Goal: Task Accomplishment & Management: Complete application form

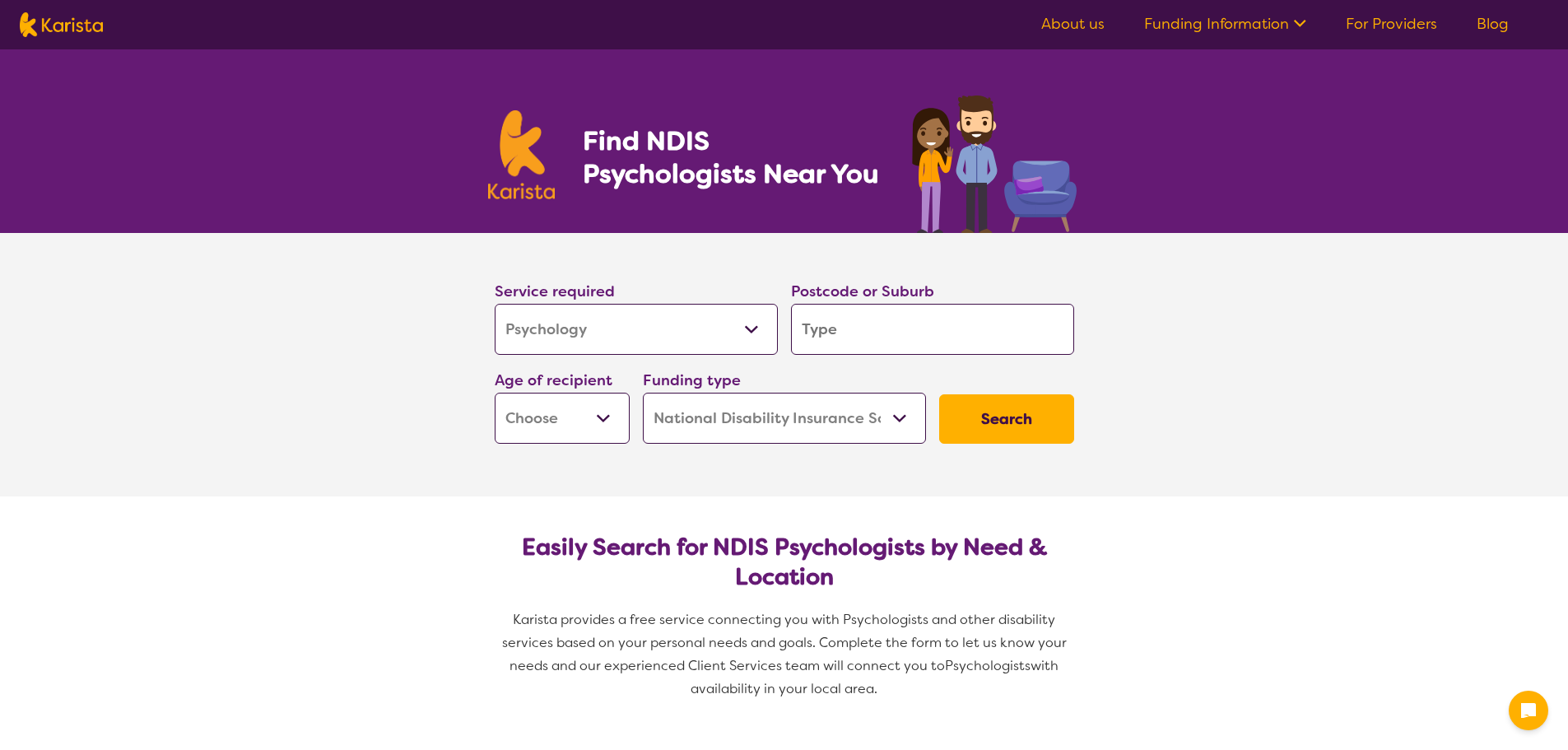
select select "Psychology"
select select "NDIS"
select select "Psychology"
select select "NDIS"
click at [926, 328] on input "search" at bounding box center [933, 329] width 283 height 51
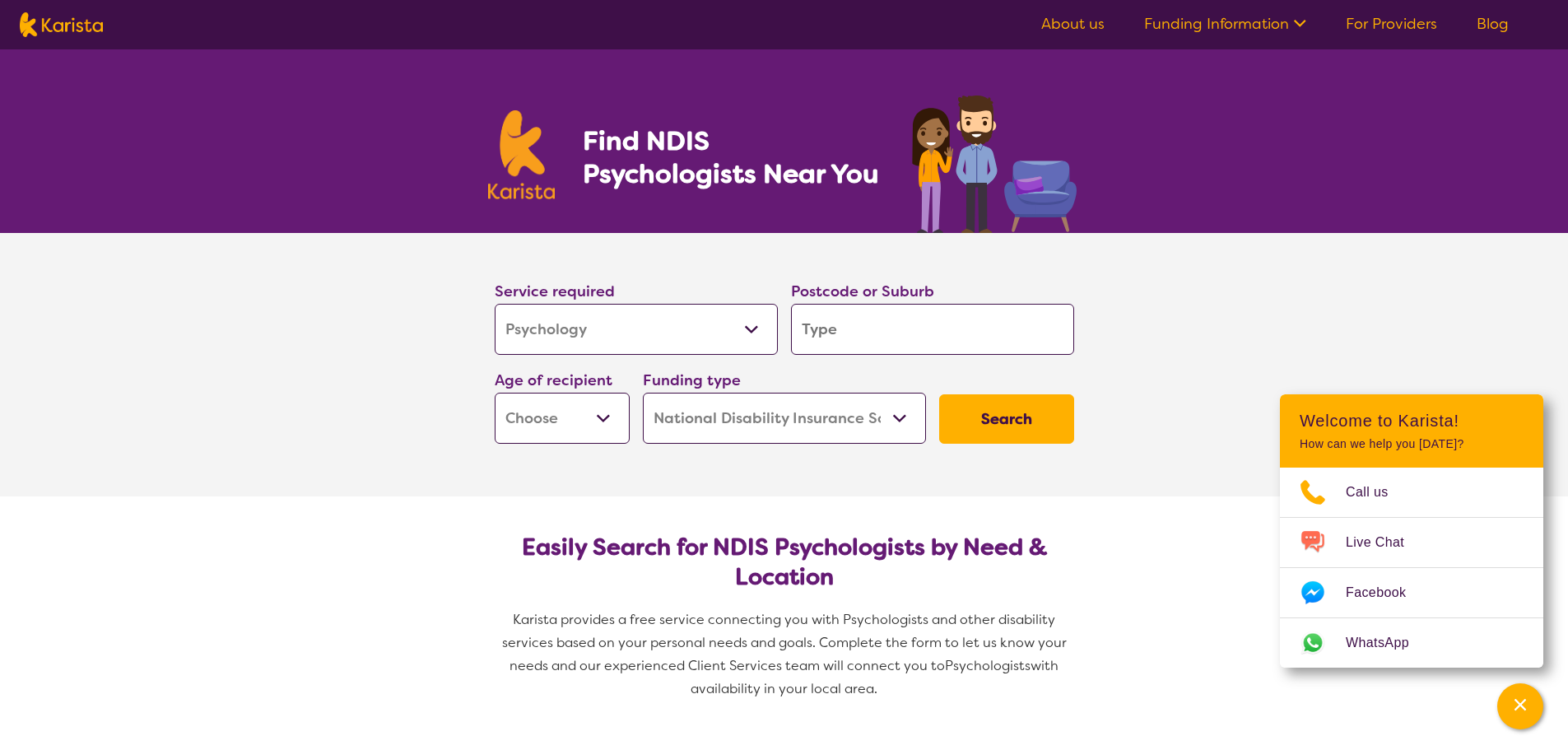
type input "2"
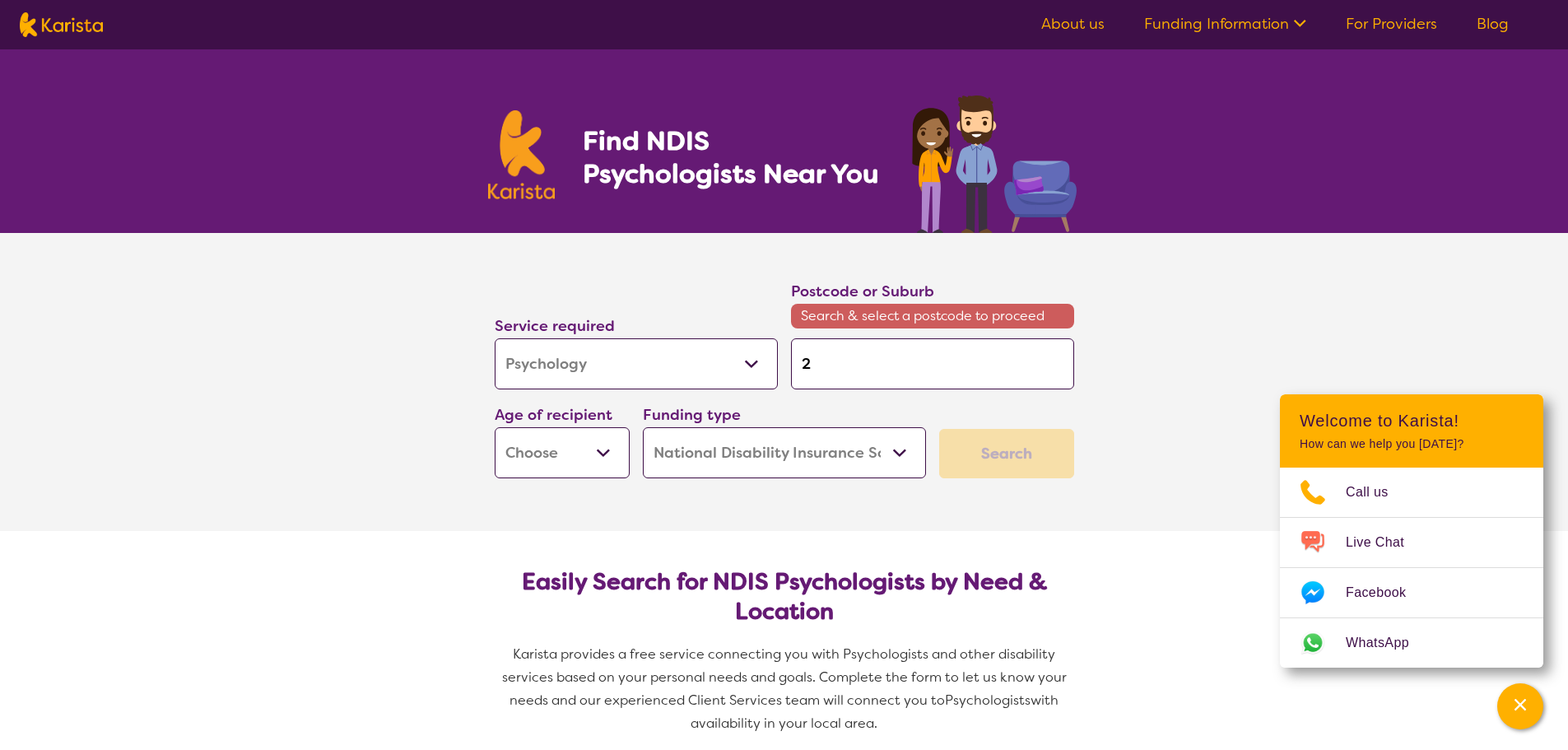
type input "21"
type input "214"
type input "2148"
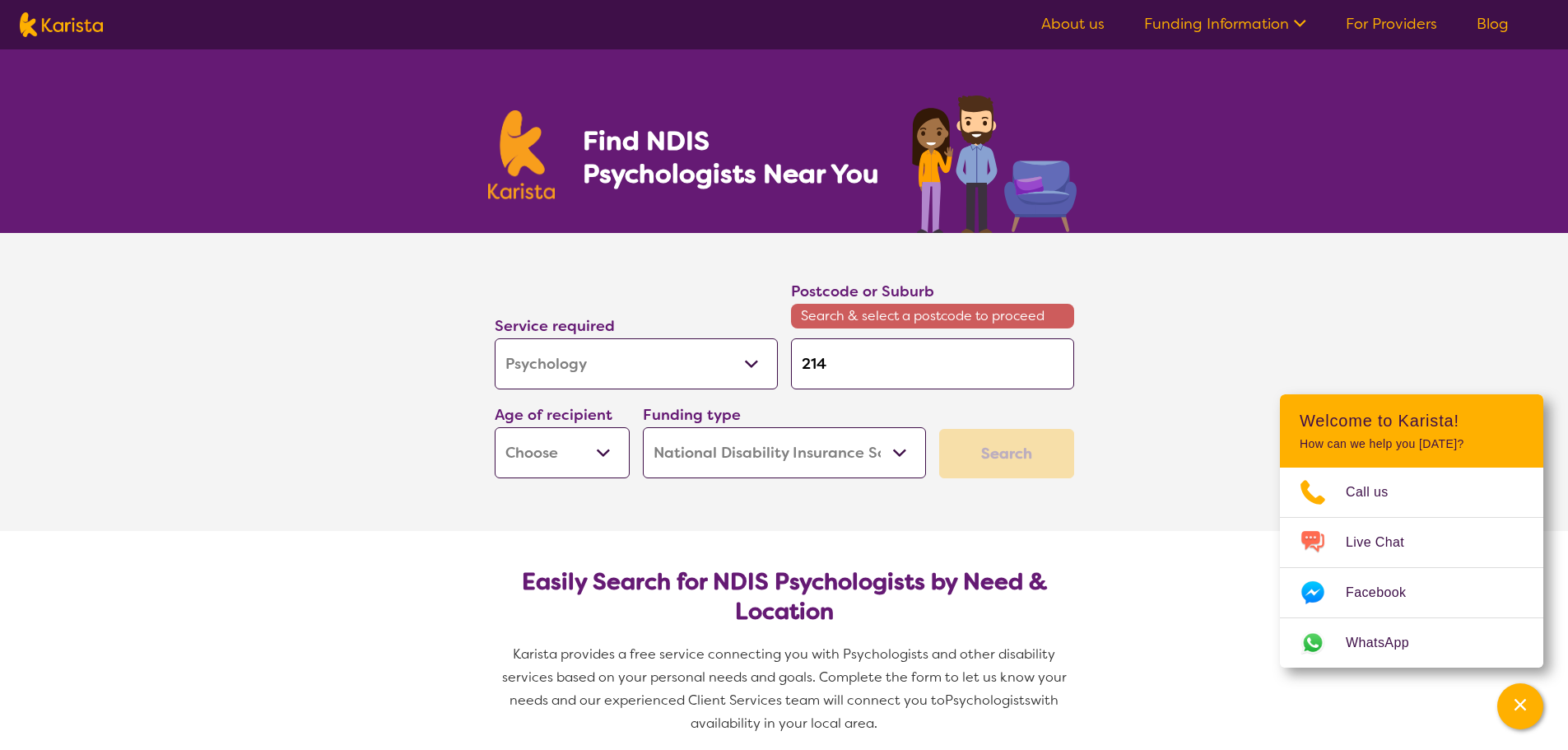
type input "2148"
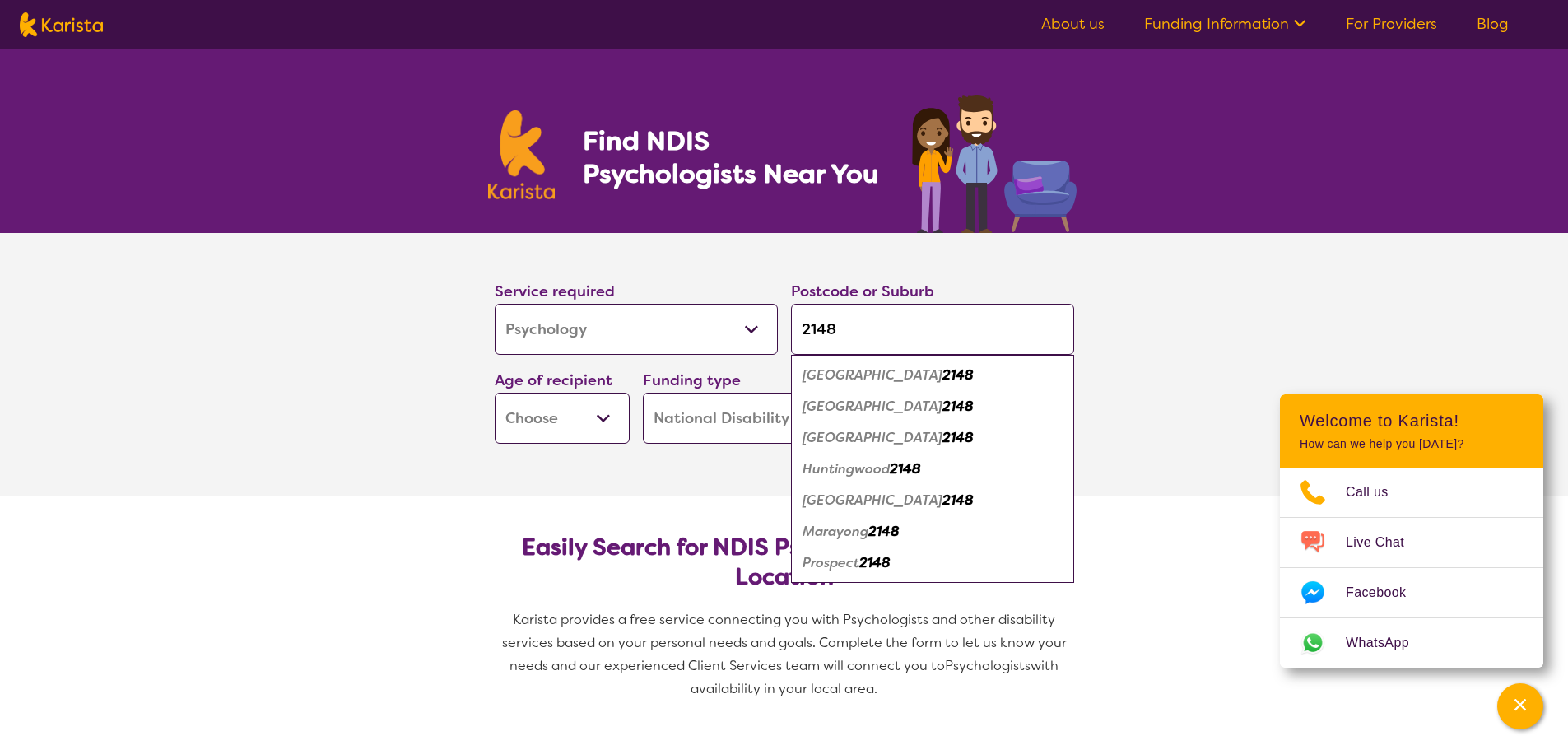
type input "2148"
click at [602, 431] on select "Early Childhood - 0 to 9 Child - 10 to 11 Adolescent - 12 to 17 Adult - 18 to 6…" at bounding box center [562, 418] width 135 height 51
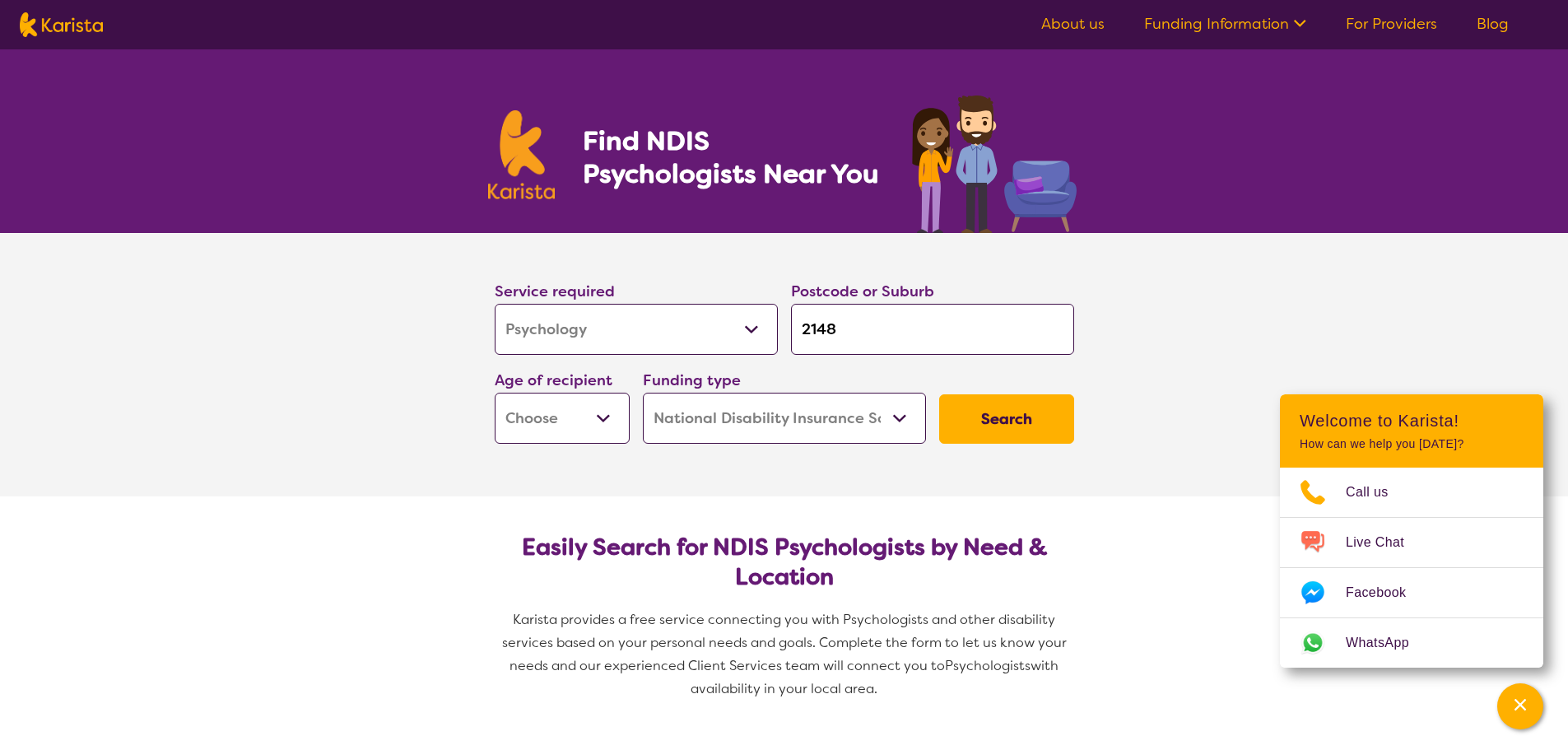
select select "AD"
click at [495, 393] on select "Early Childhood - 0 to 9 Child - 10 to 11 Adolescent - 12 to 17 Adult - 18 to 6…" at bounding box center [562, 418] width 135 height 51
select select "AD"
click at [1001, 426] on button "Search" at bounding box center [1006, 419] width 135 height 49
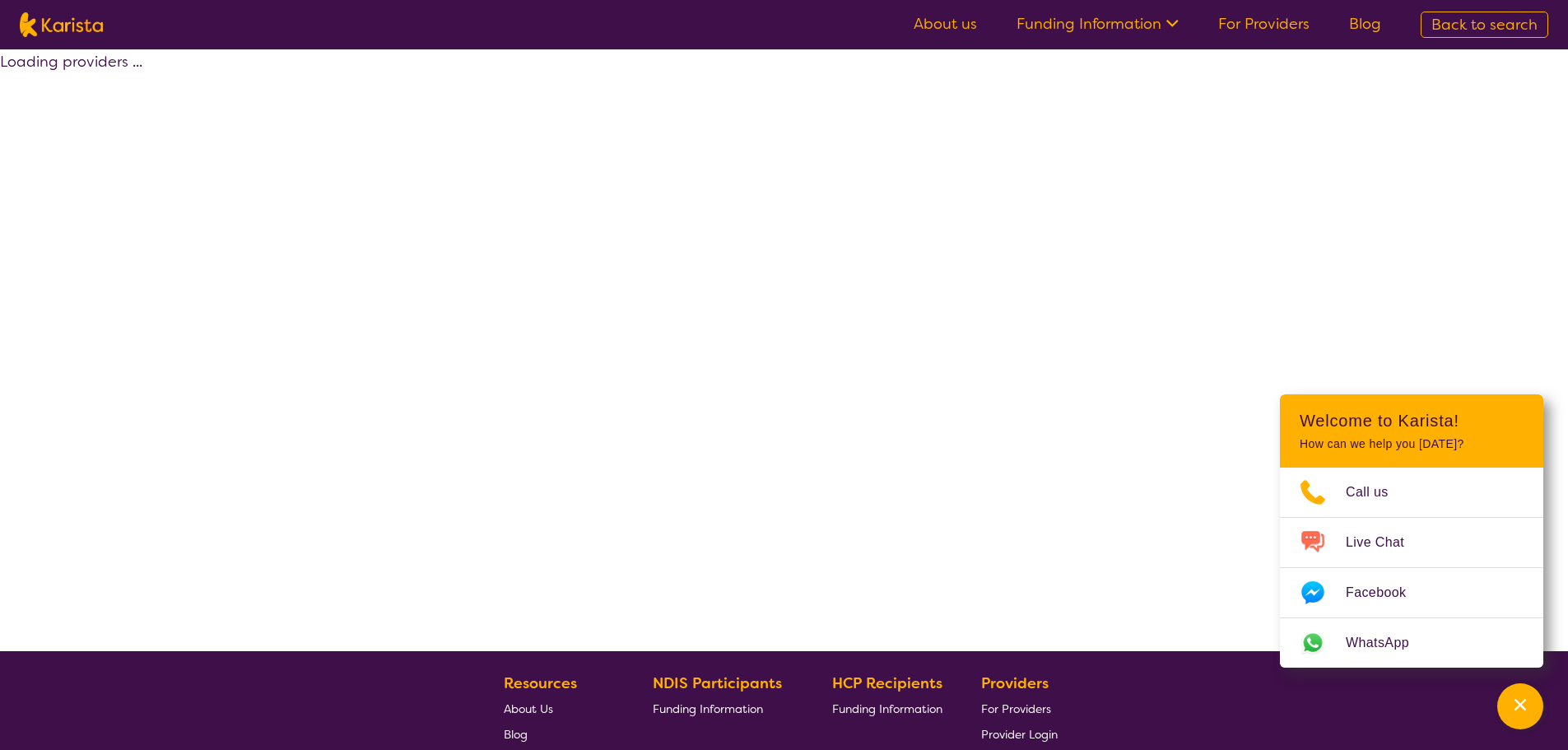
select select "by_score"
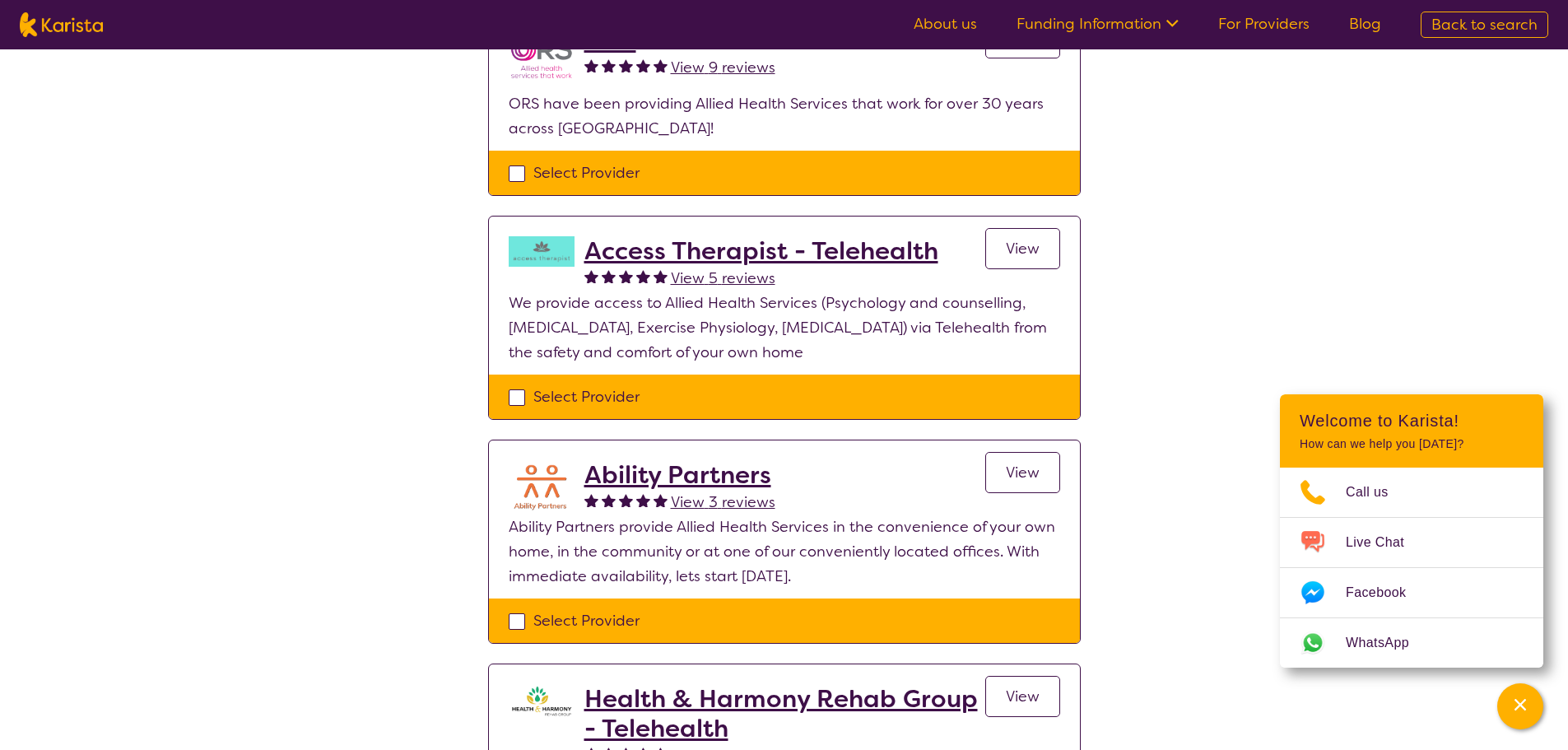
scroll to position [741, 0]
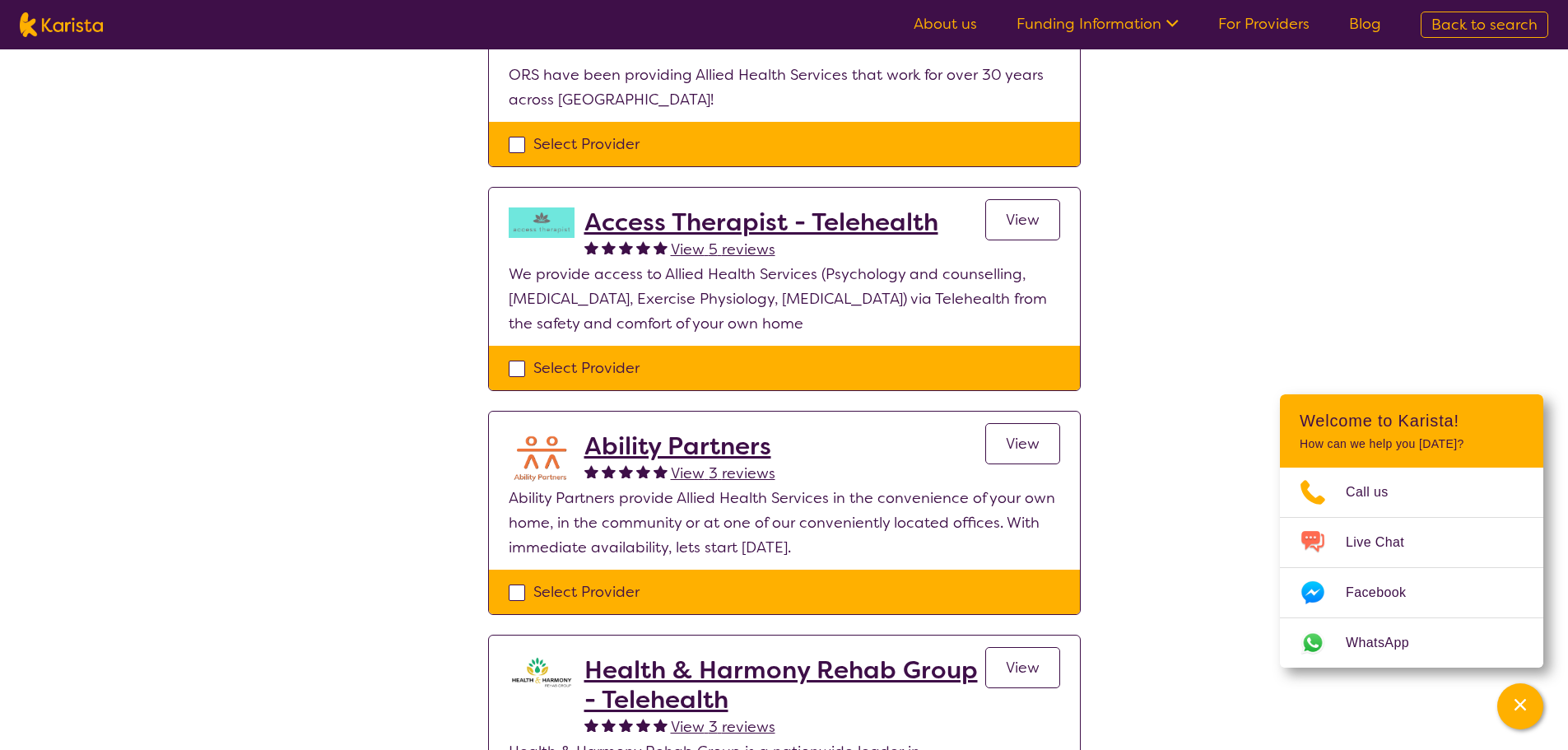
click at [686, 454] on h2 "Ability Partners" at bounding box center [680, 446] width 191 height 30
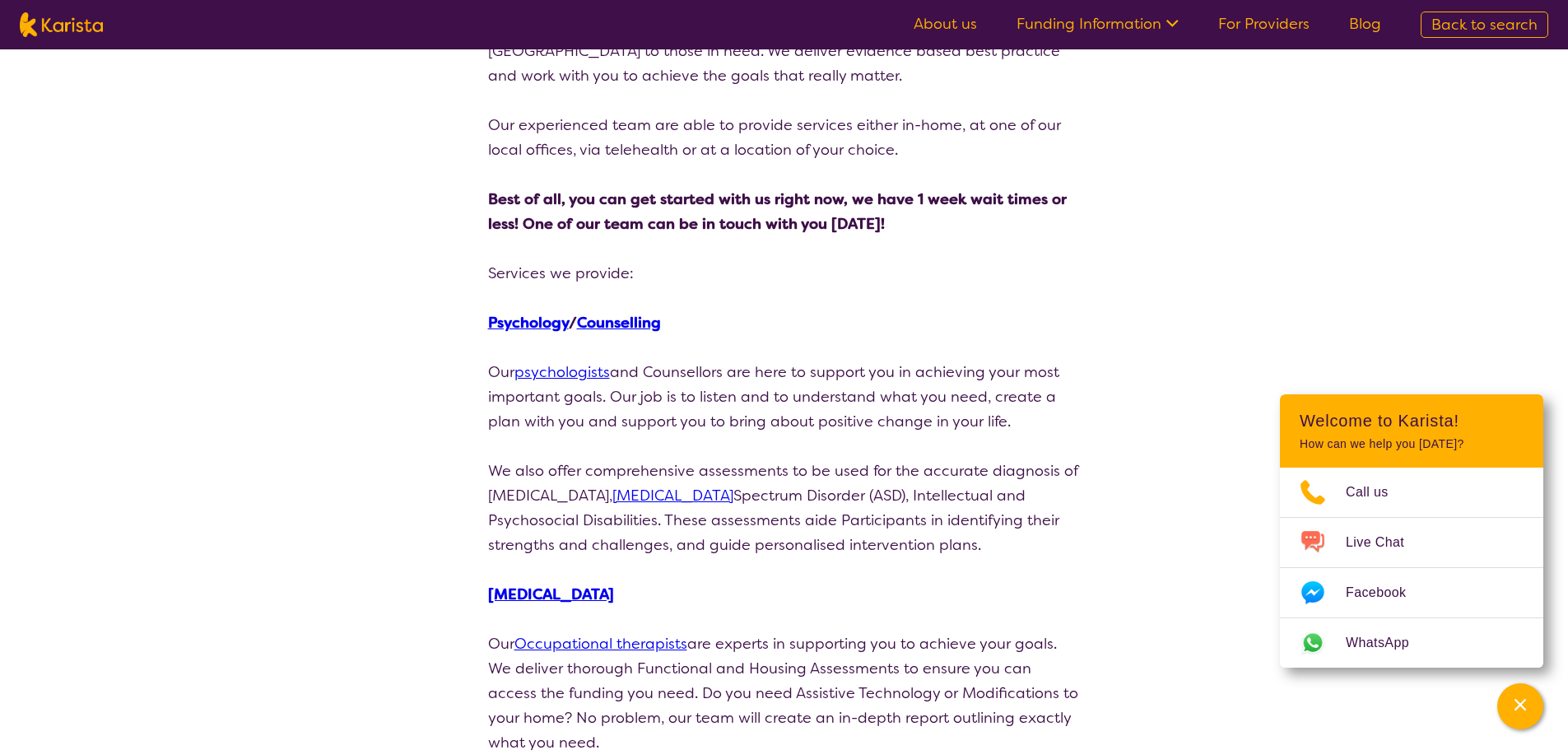
scroll to position [329, 0]
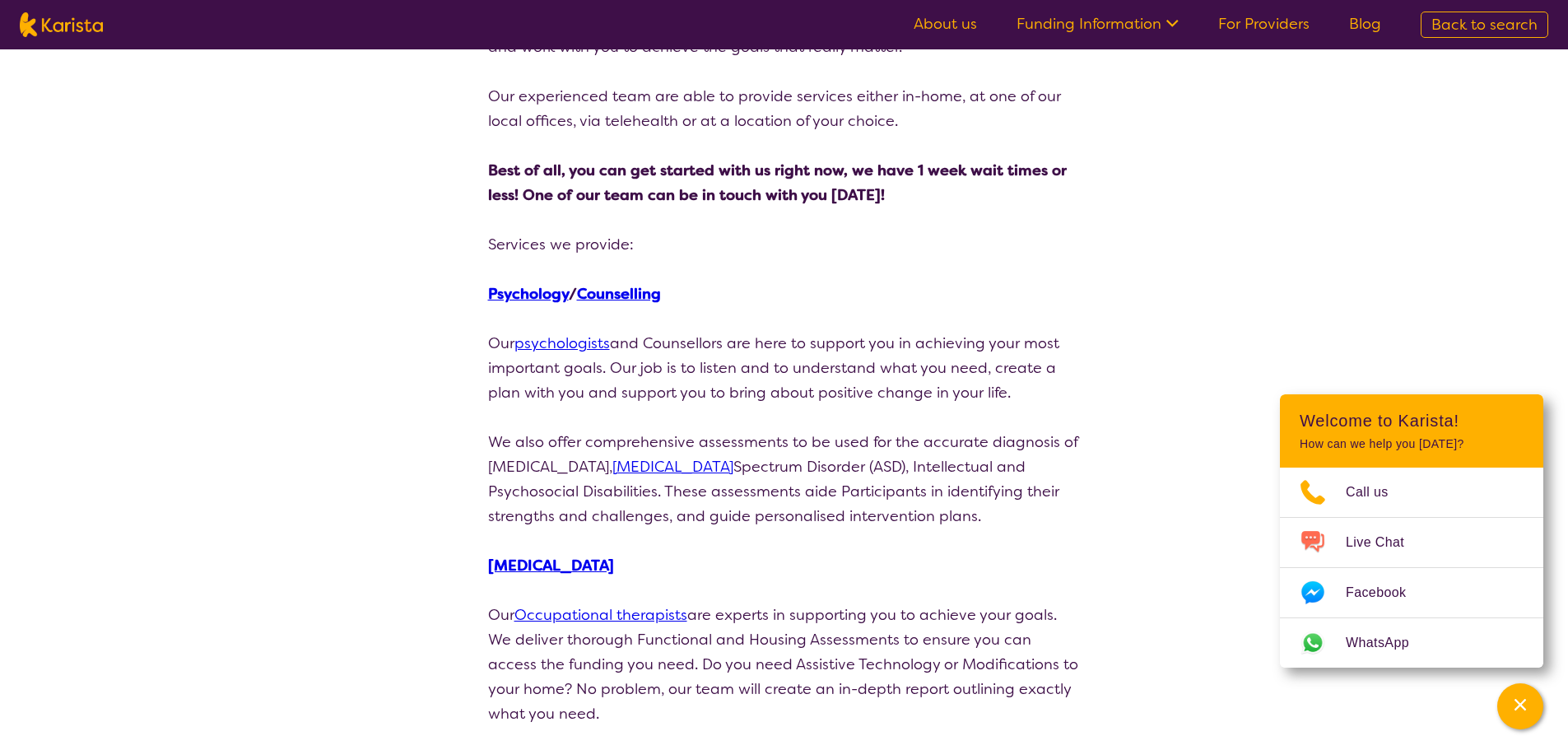
click at [566, 298] on link "Psychology" at bounding box center [529, 294] width 81 height 20
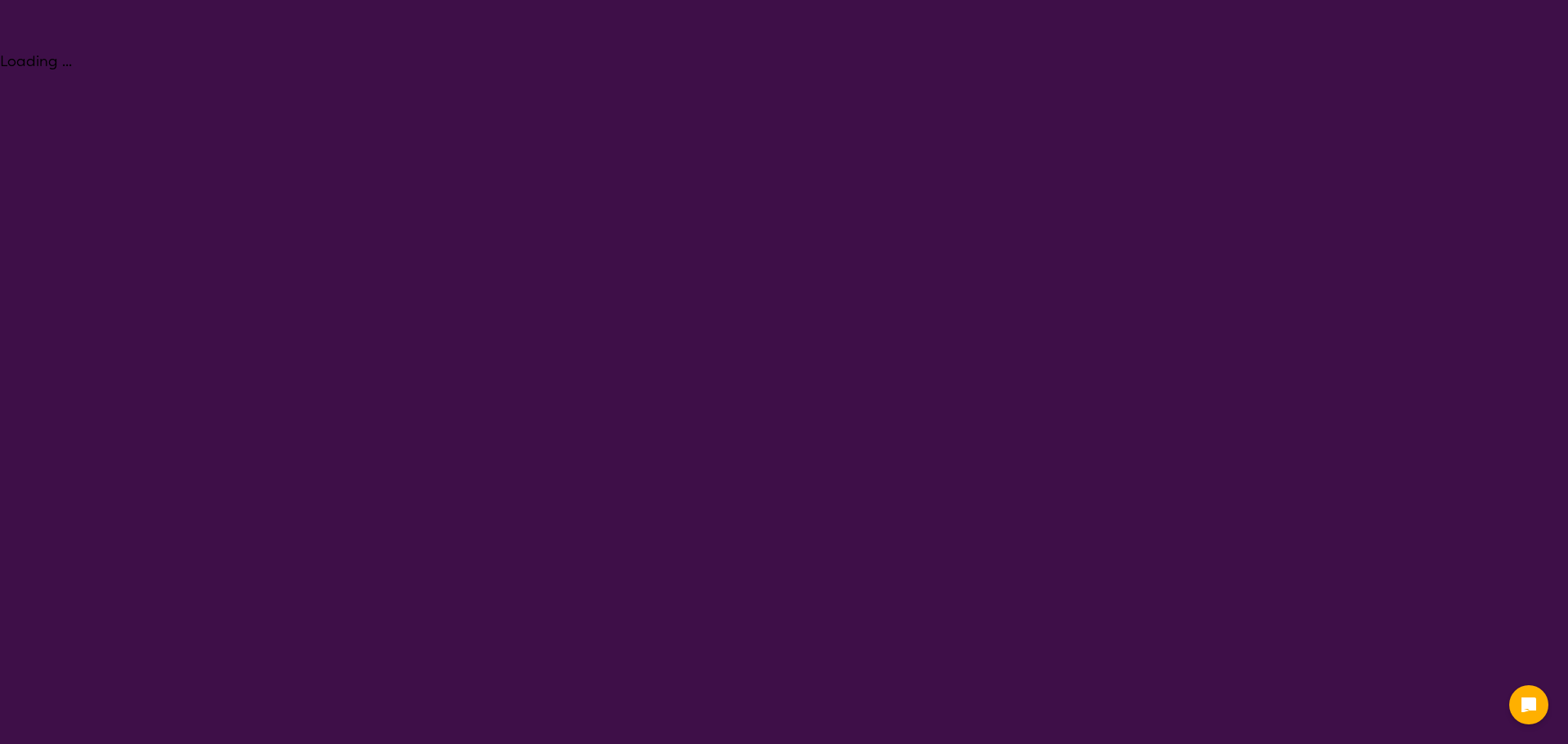
select select "Psychology"
select select "AD"
select select "NDIS"
select select "Psychology"
select select "AD"
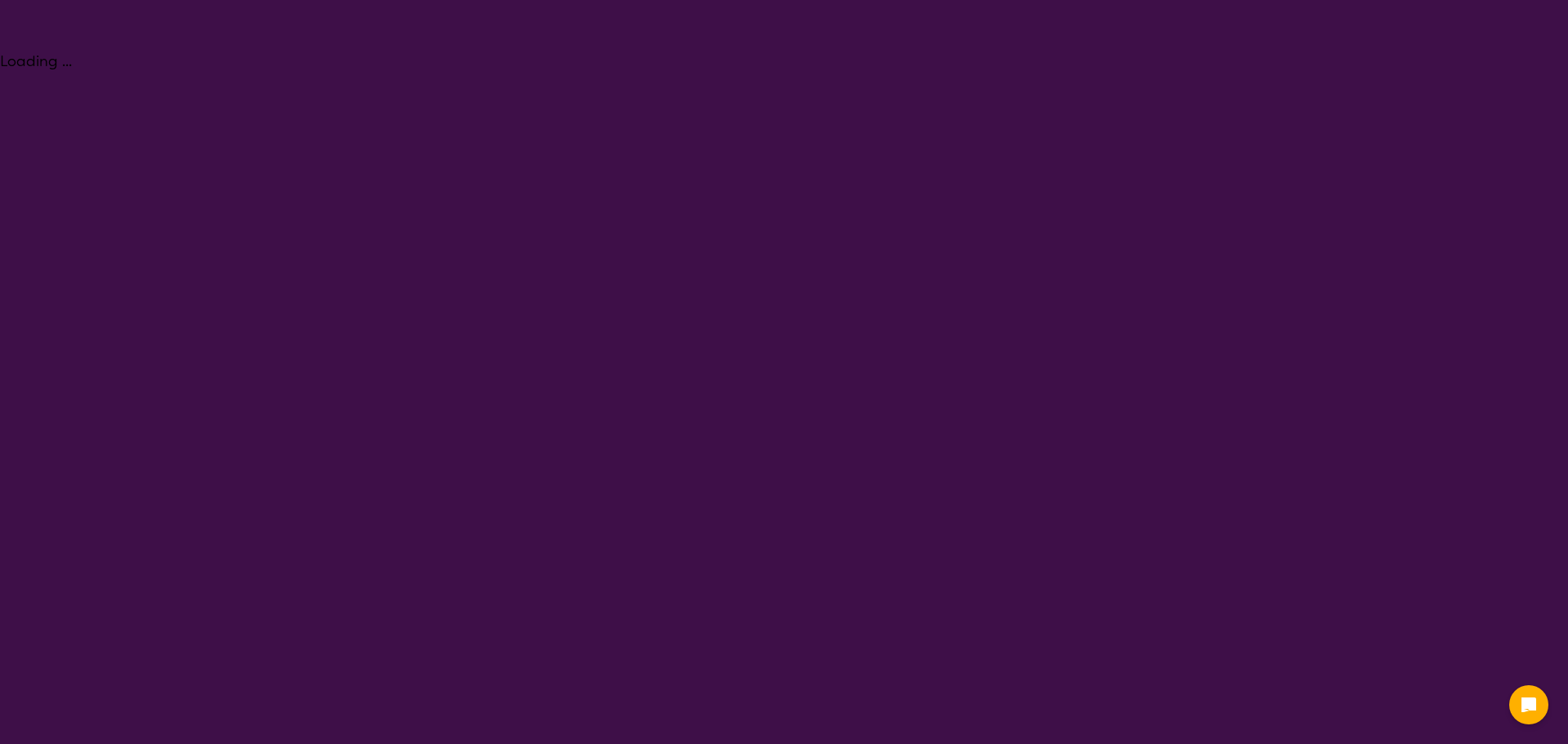
select select "NDIS"
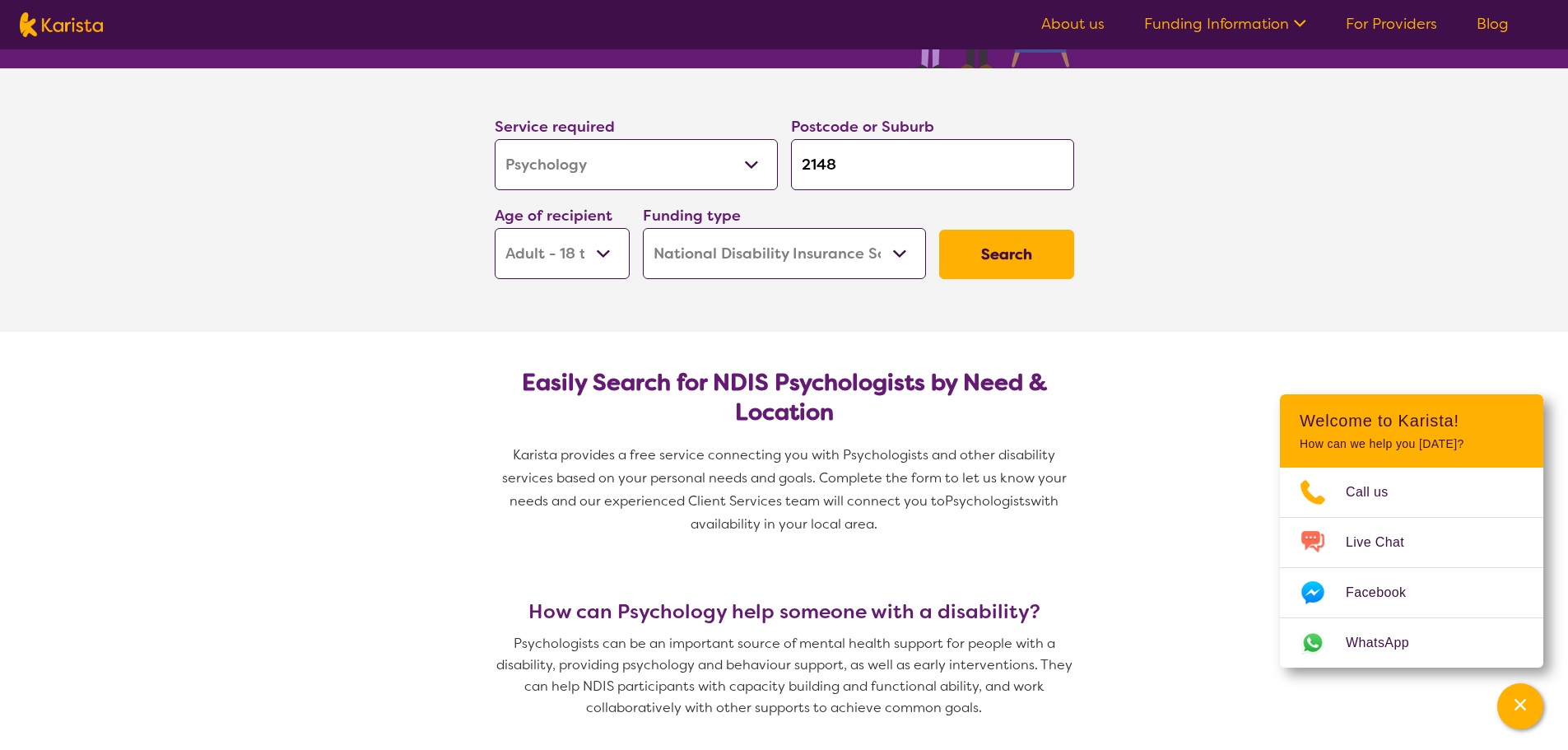
scroll to position [82, 0]
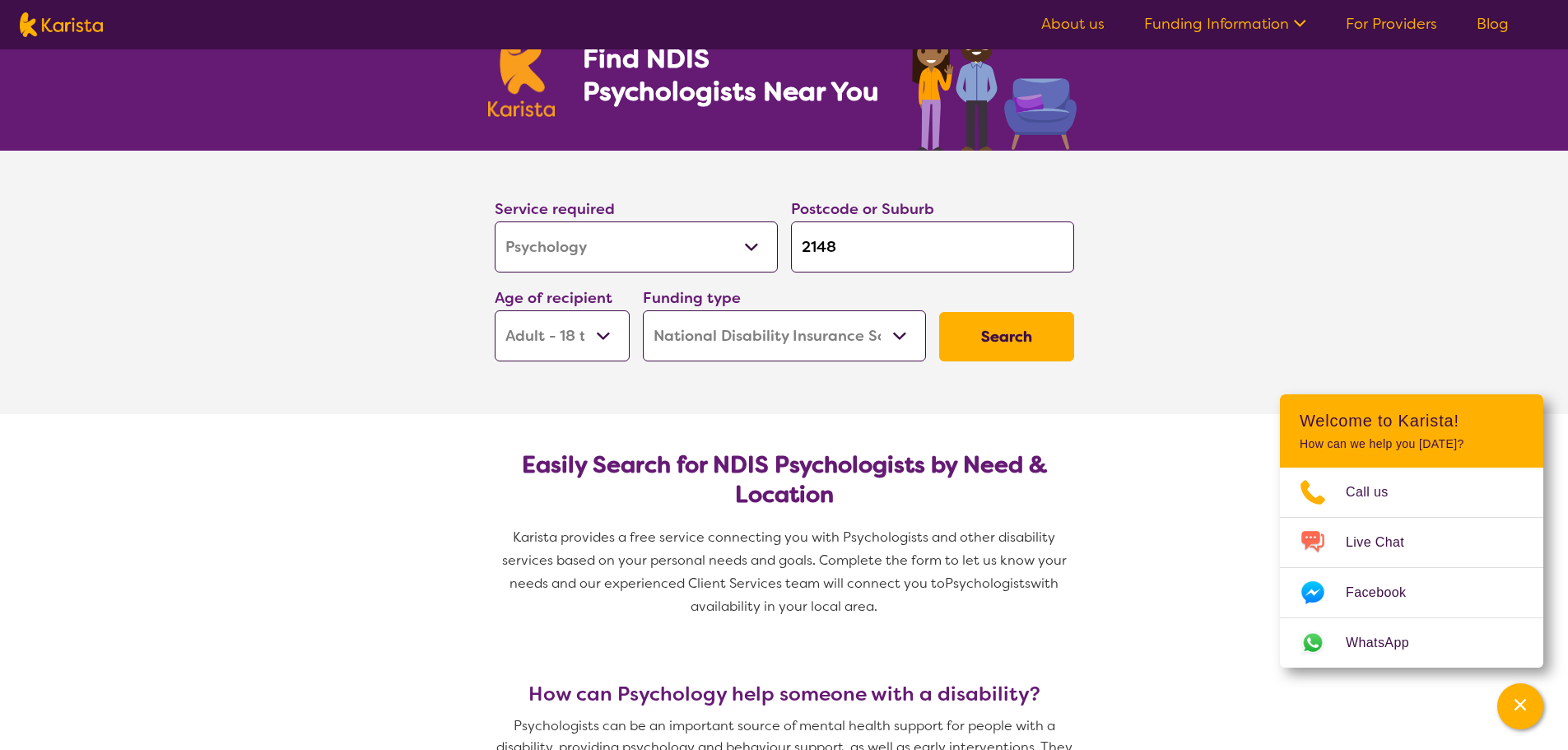
click at [1034, 335] on button "Search" at bounding box center [1006, 337] width 135 height 49
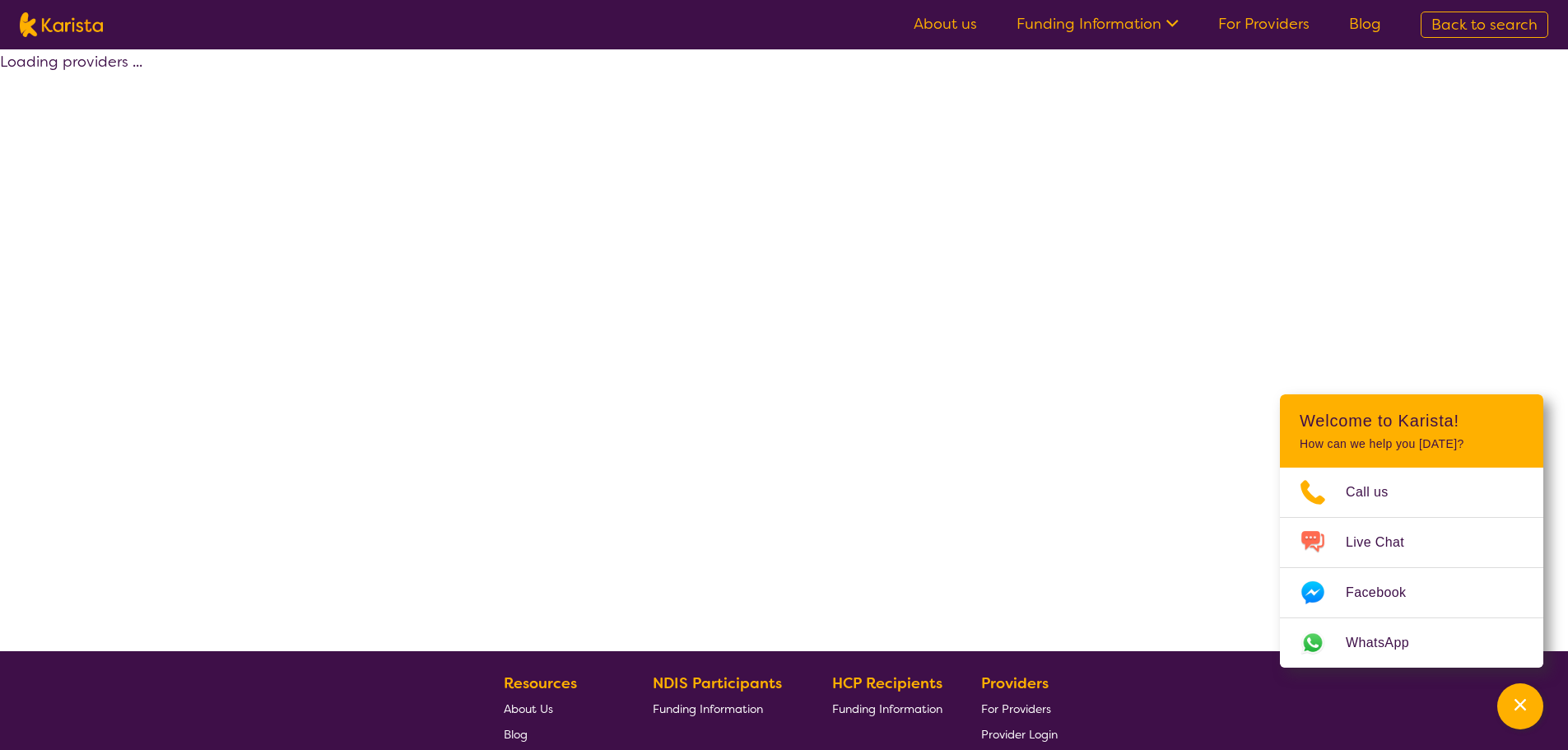
select select "by_score"
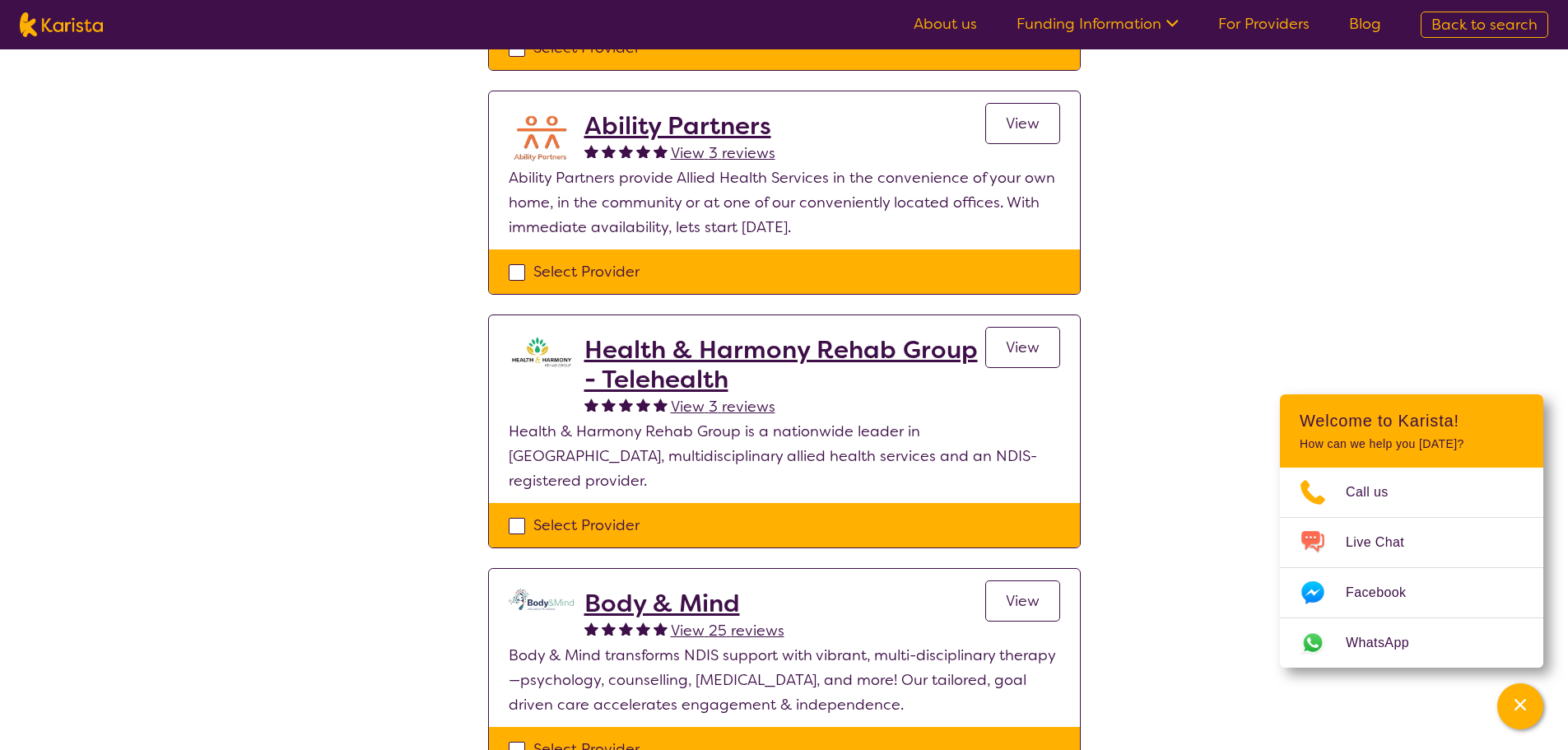
scroll to position [1069, 0]
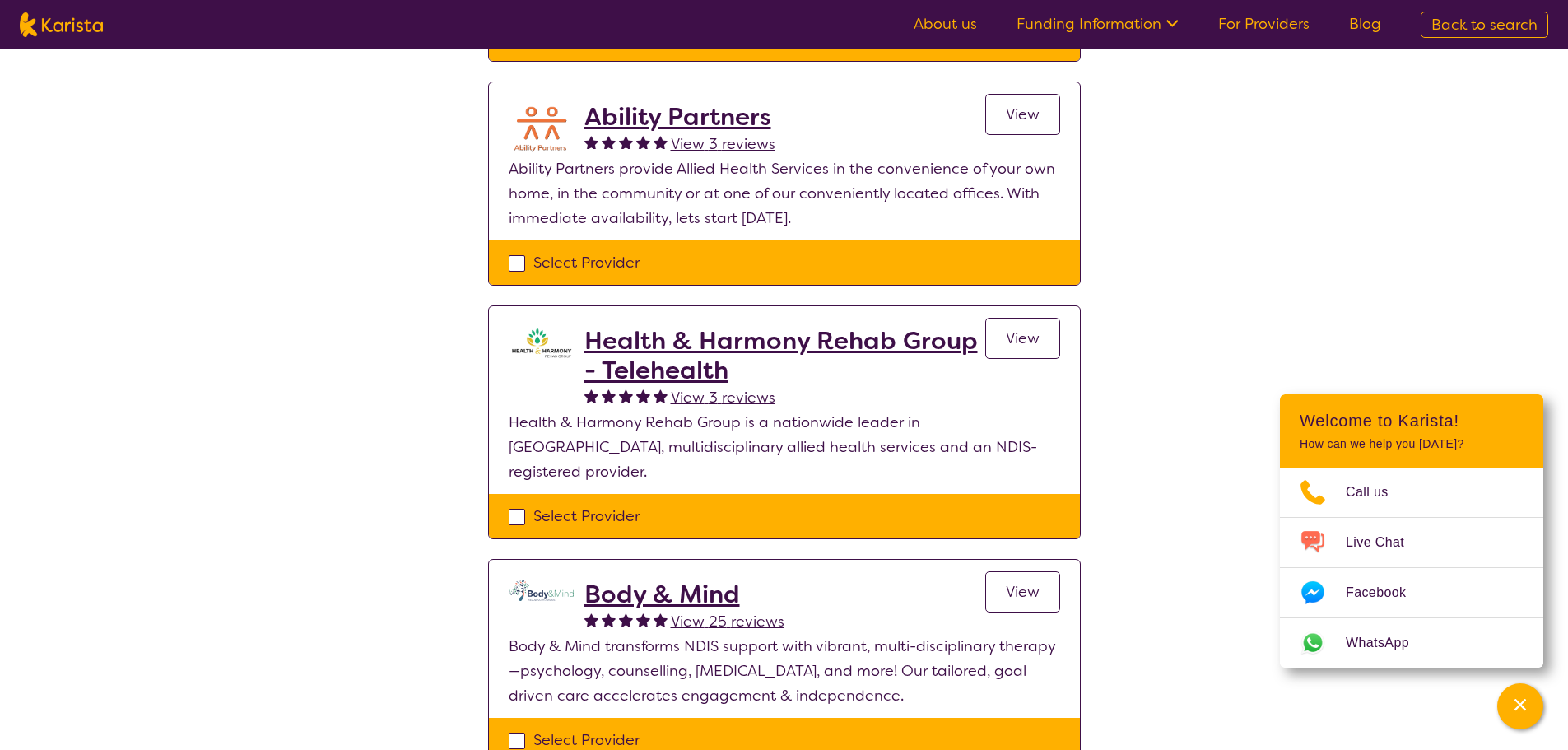
click at [1018, 582] on span "View" at bounding box center [1022, 592] width 34 height 20
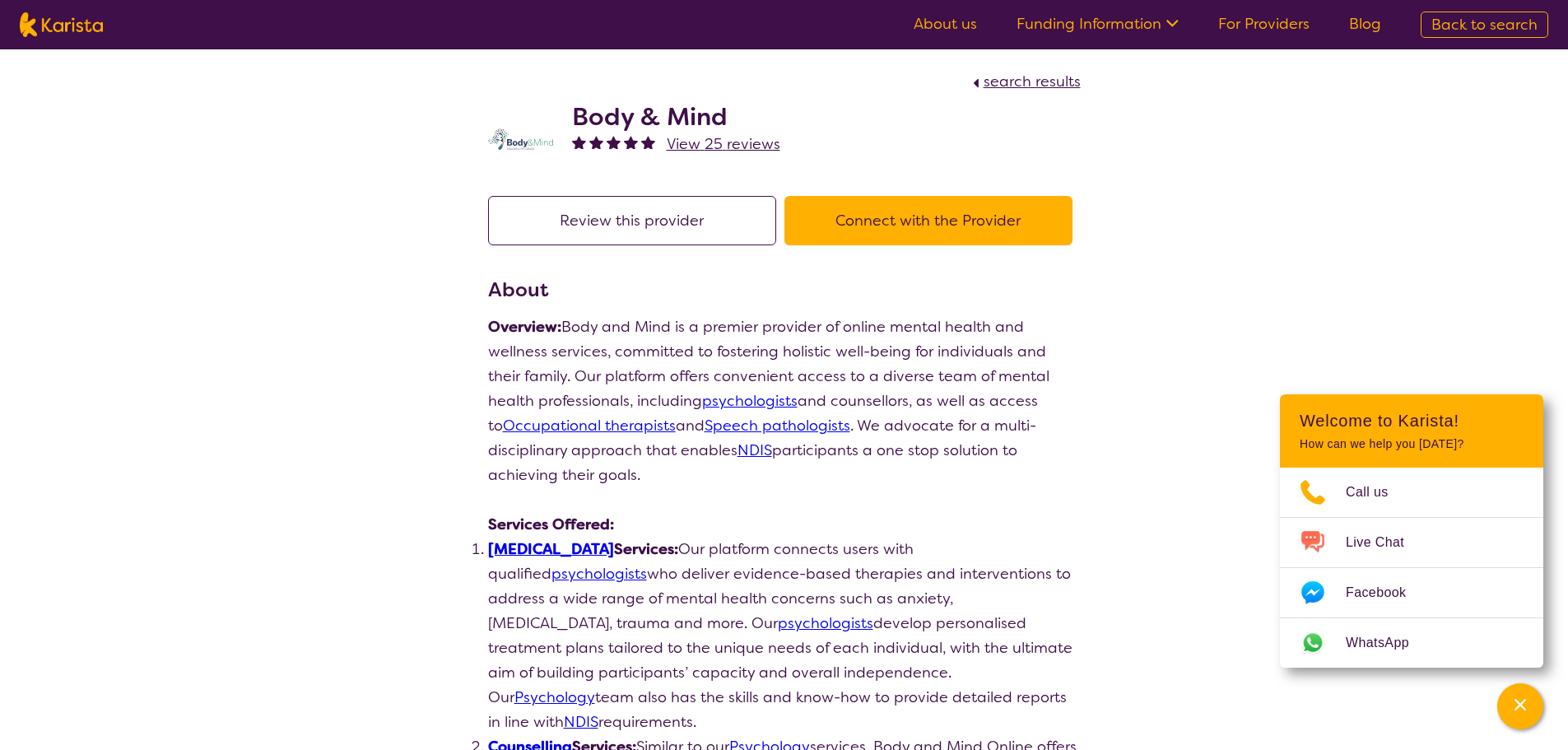
click at [978, 227] on button "Connect with the Provider" at bounding box center [929, 221] width 288 height 49
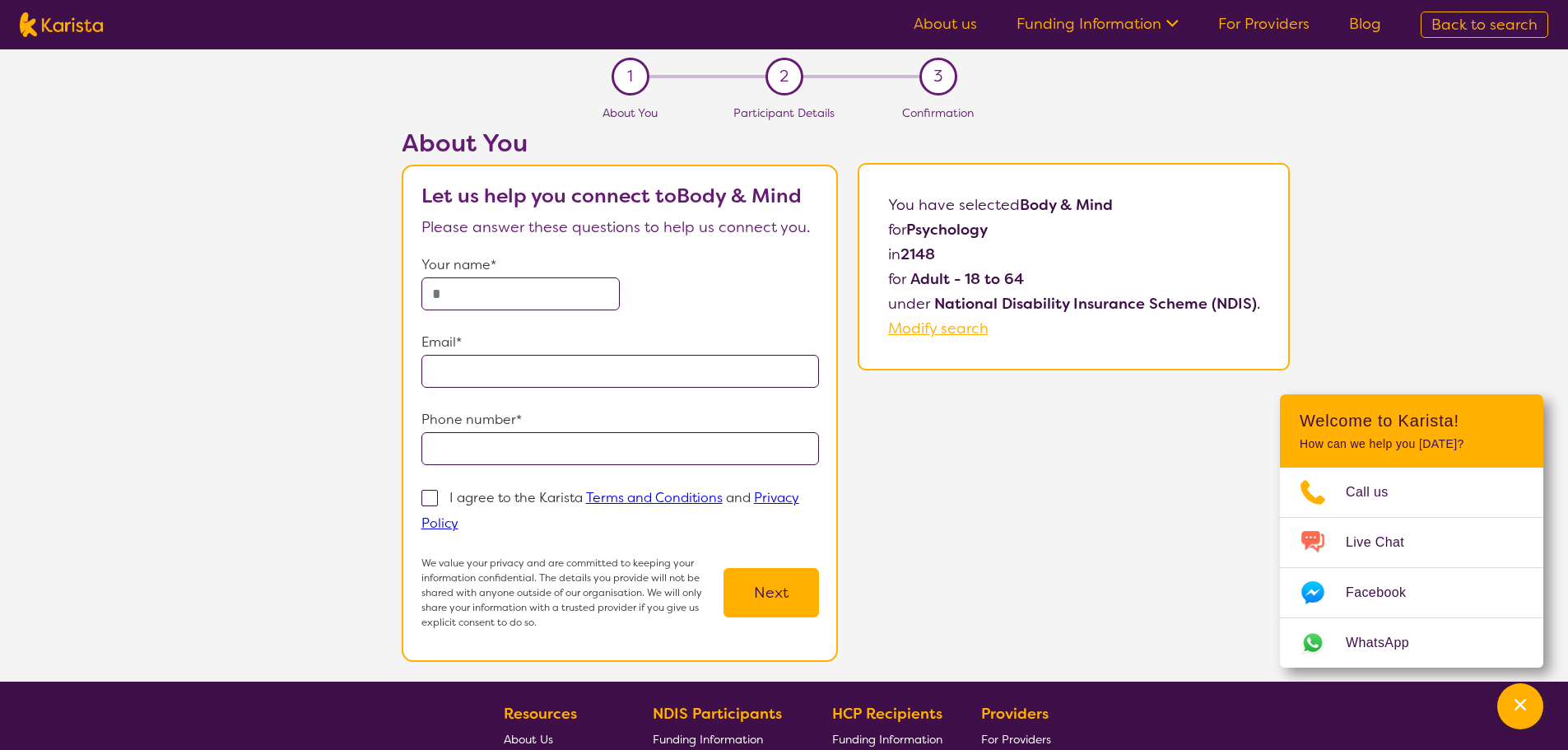
click at [529, 282] on input "text" at bounding box center [521, 294] width 199 height 33
type input "**********"
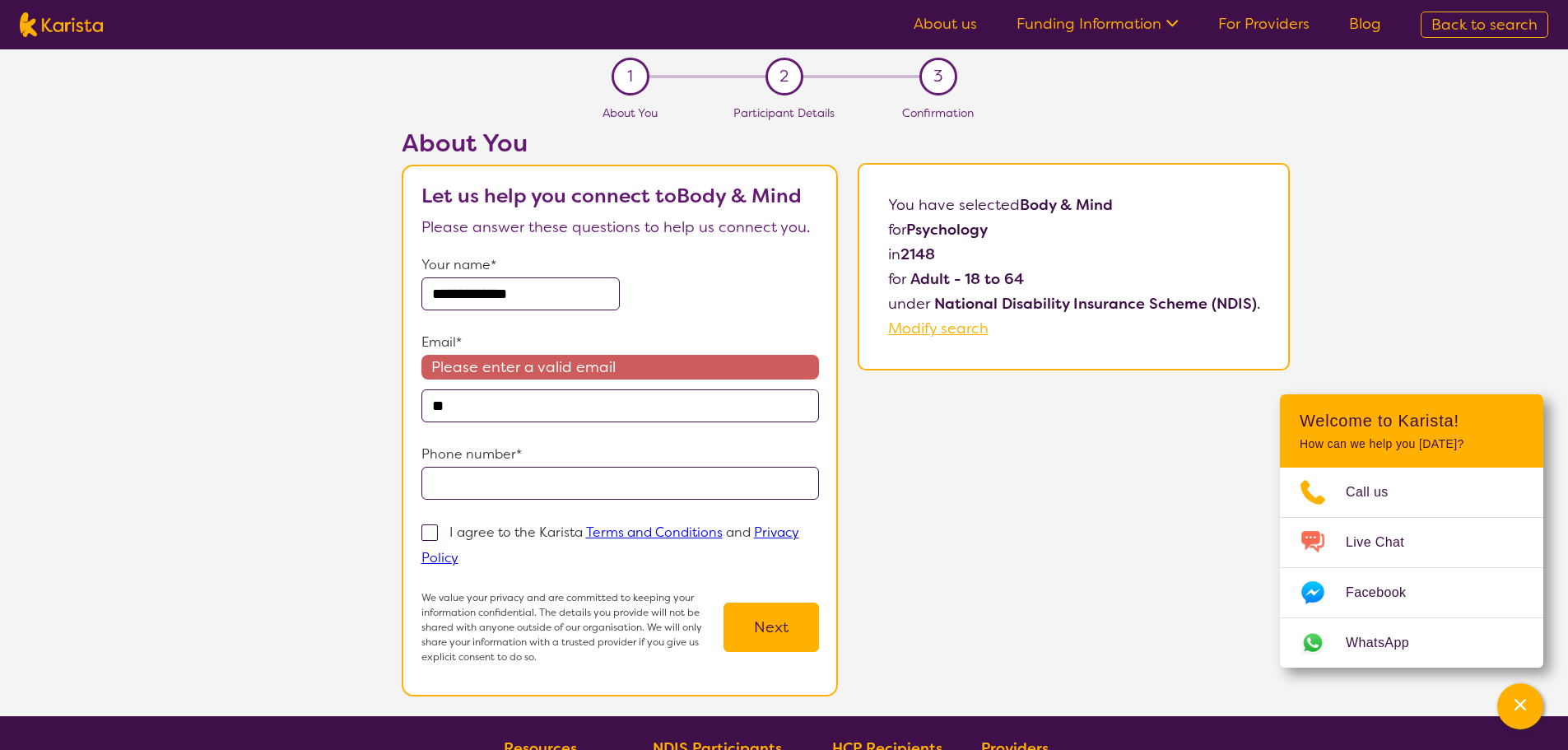
type input "*"
type input "**********"
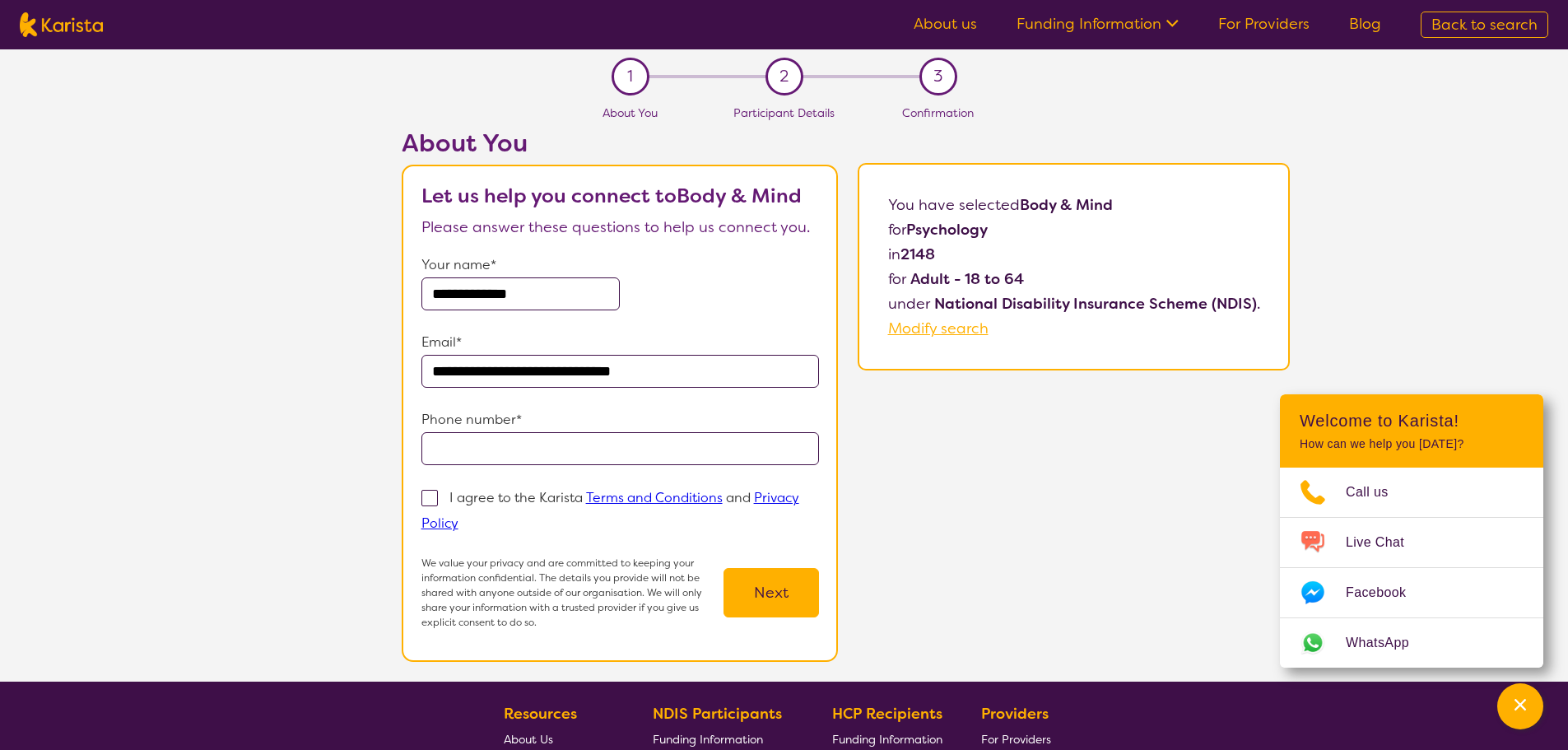
click at [544, 458] on input "tel" at bounding box center [621, 449] width 399 height 33
type input "**********"
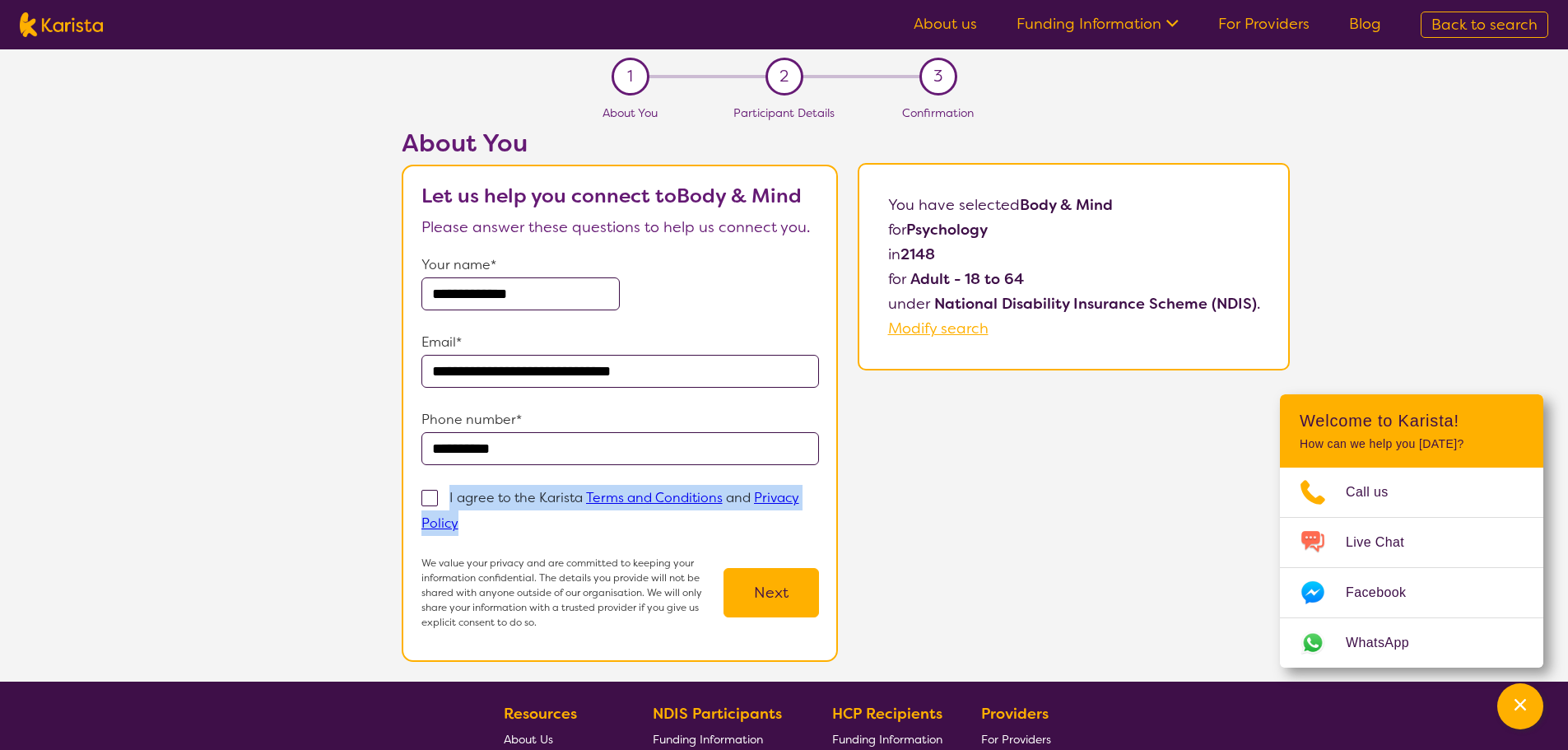
click at [435, 492] on label "I agree to the Karista Terms and Conditions and Privacy Policy" at bounding box center [610, 510] width 378 height 45
click at [433, 496] on span at bounding box center [430, 498] width 16 height 16
click at [459, 517] on input "I agree to the Karista Terms and Conditions and Privacy Policy" at bounding box center [464, 522] width 11 height 11
checkbox input "true"
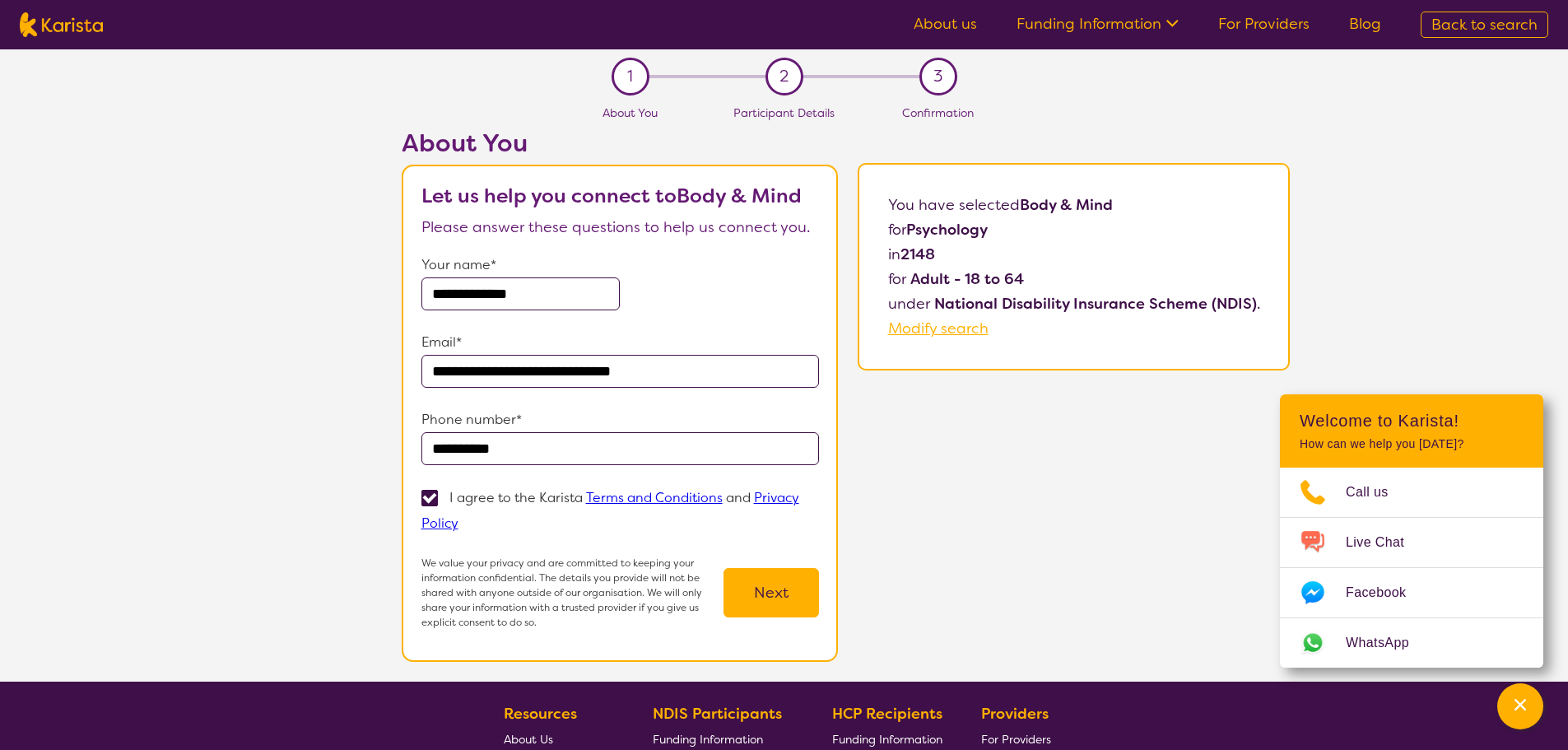
click at [777, 597] on button "Next" at bounding box center [772, 593] width 96 height 49
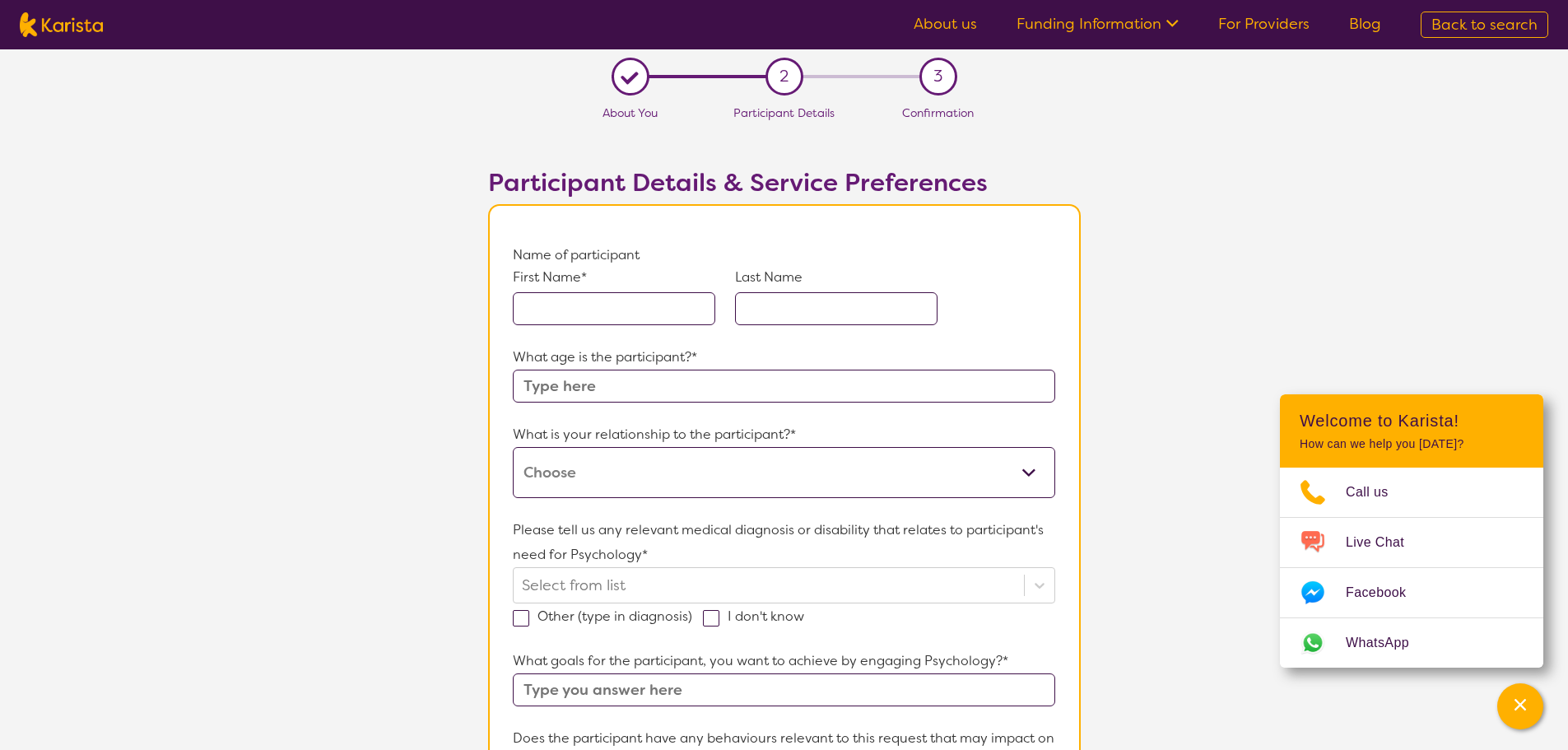
click at [601, 303] on input "text" at bounding box center [614, 309] width 203 height 33
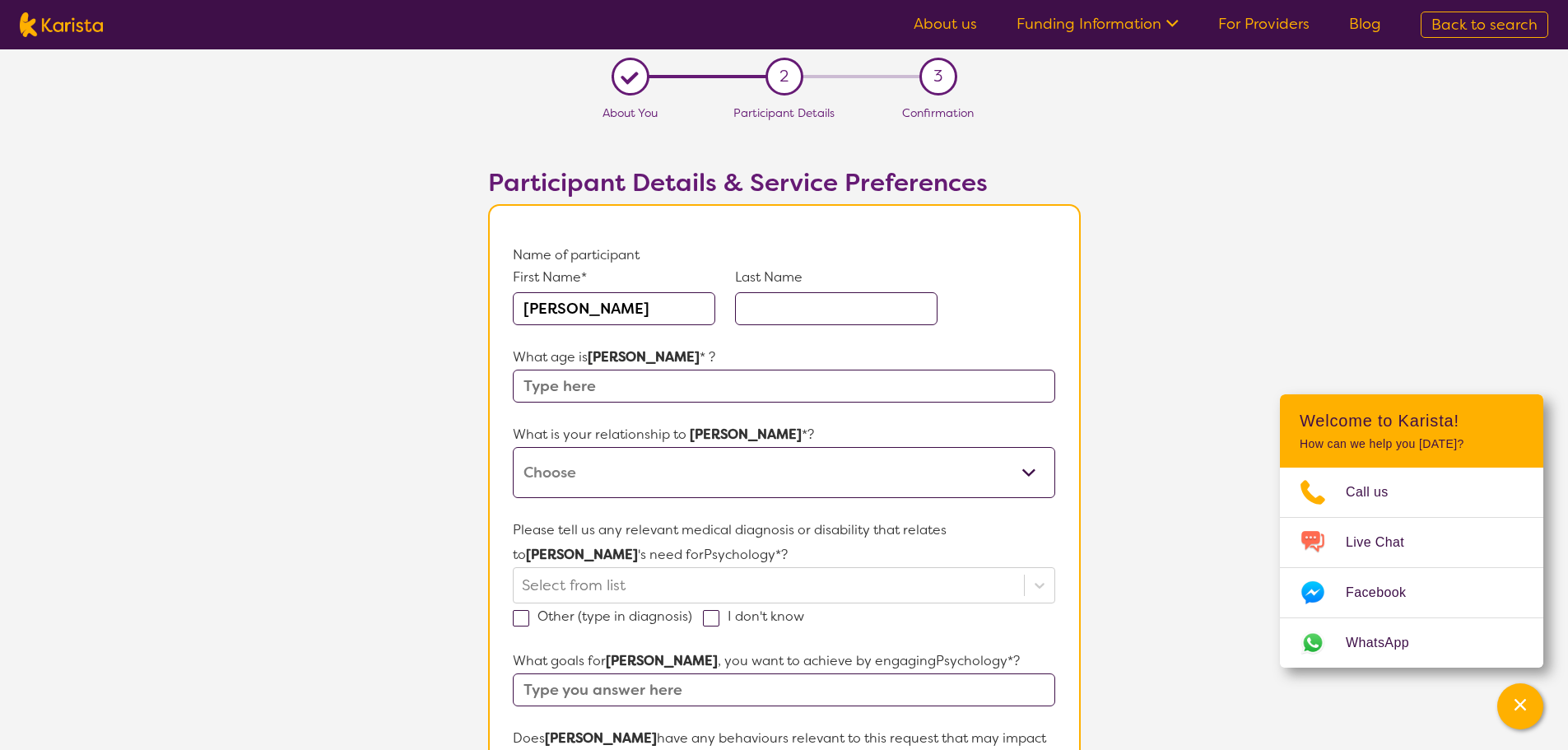
type input "[PERSON_NAME]"
type input "54"
click at [629, 473] on select "This request is for myself I am their parent I am their child I am their spouse…" at bounding box center [784, 473] width 542 height 51
select select "I am their Support Coordinator"
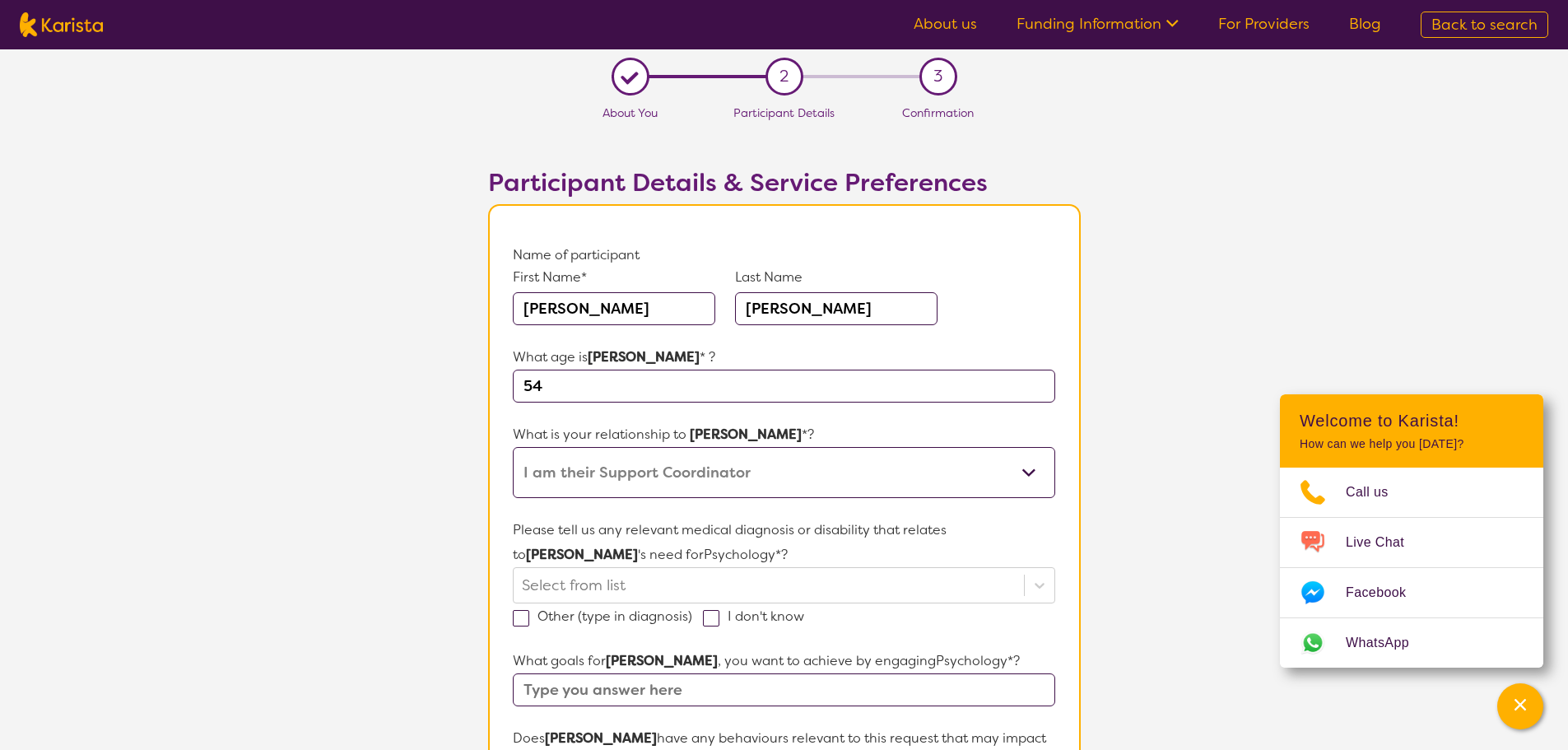
click at [513, 447] on select "This request is for myself I am their parent I am their child I am their spouse…" at bounding box center [784, 473] width 542 height 51
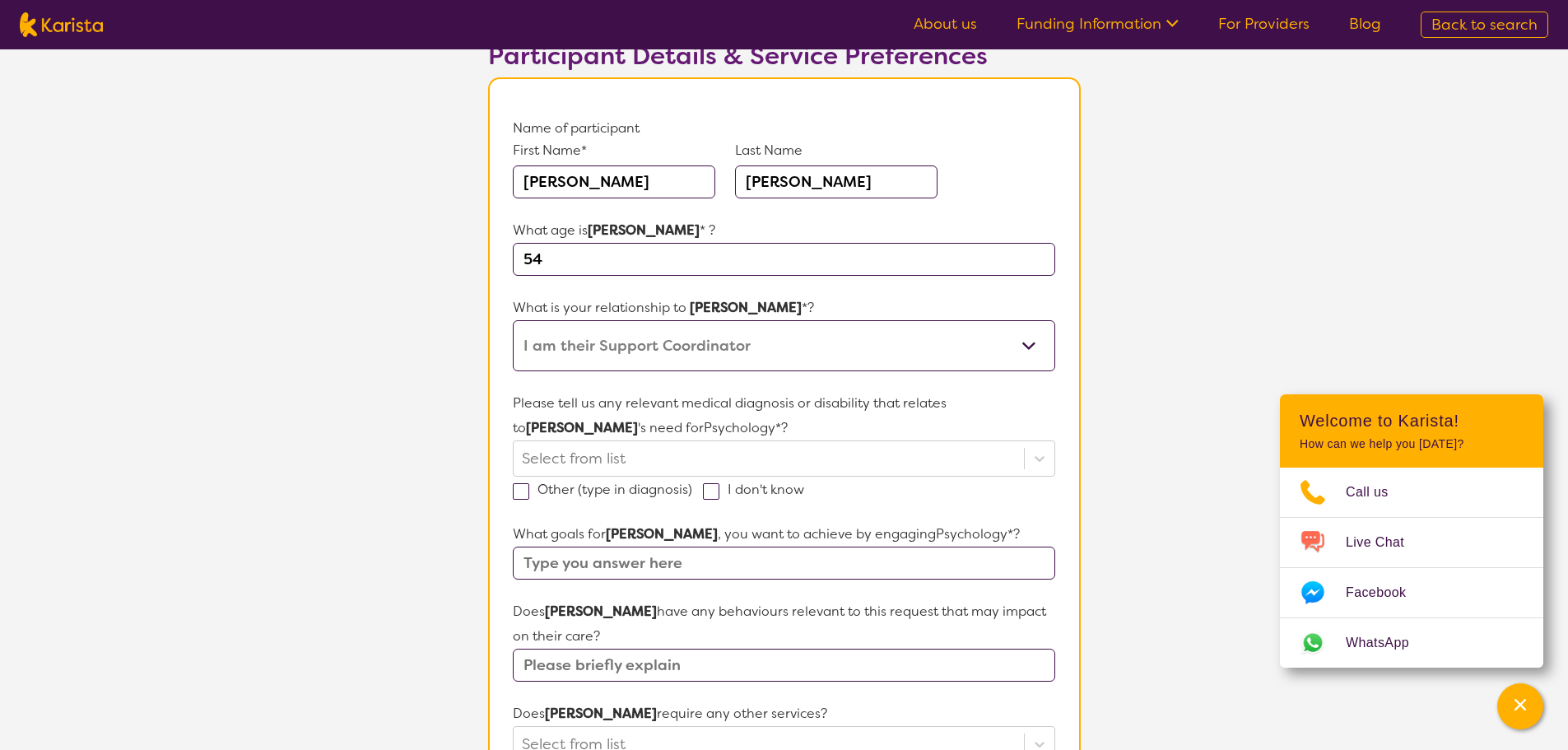
scroll to position [165, 0]
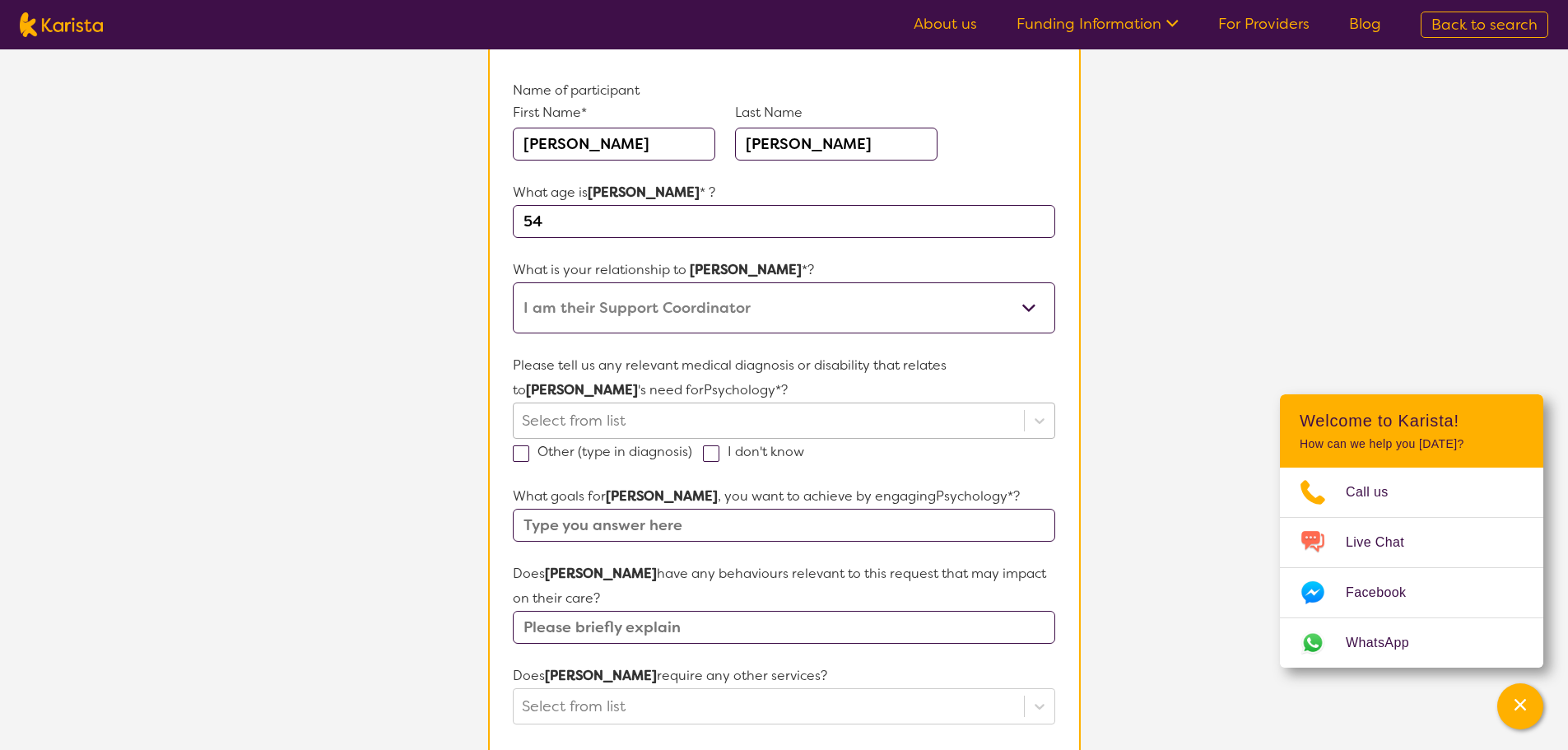
click at [785, 411] on div at bounding box center [768, 421] width 493 height 28
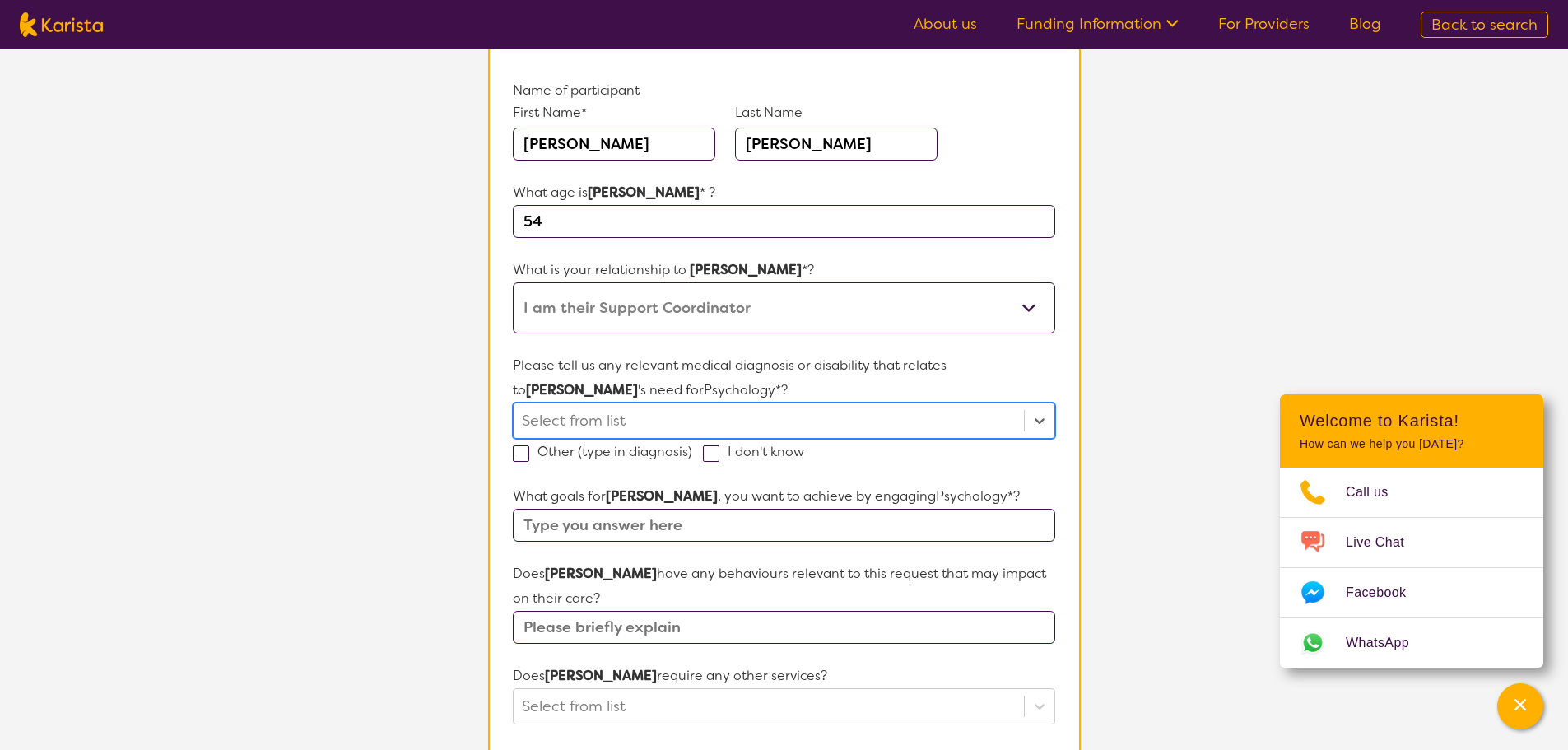
click at [785, 411] on div at bounding box center [768, 421] width 493 height 28
click at [1026, 416] on div at bounding box center [1039, 421] width 30 height 30
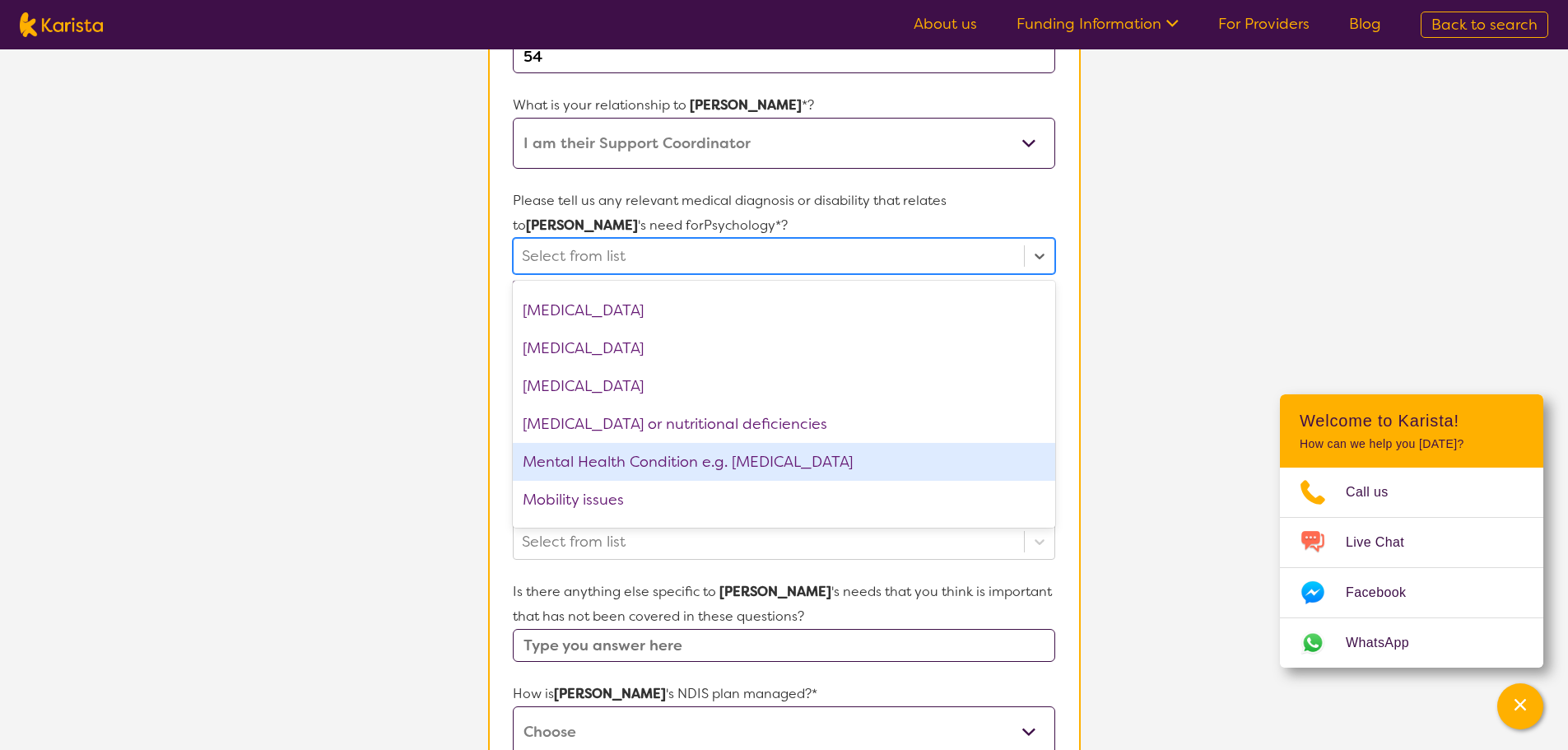
scroll to position [1481, 0]
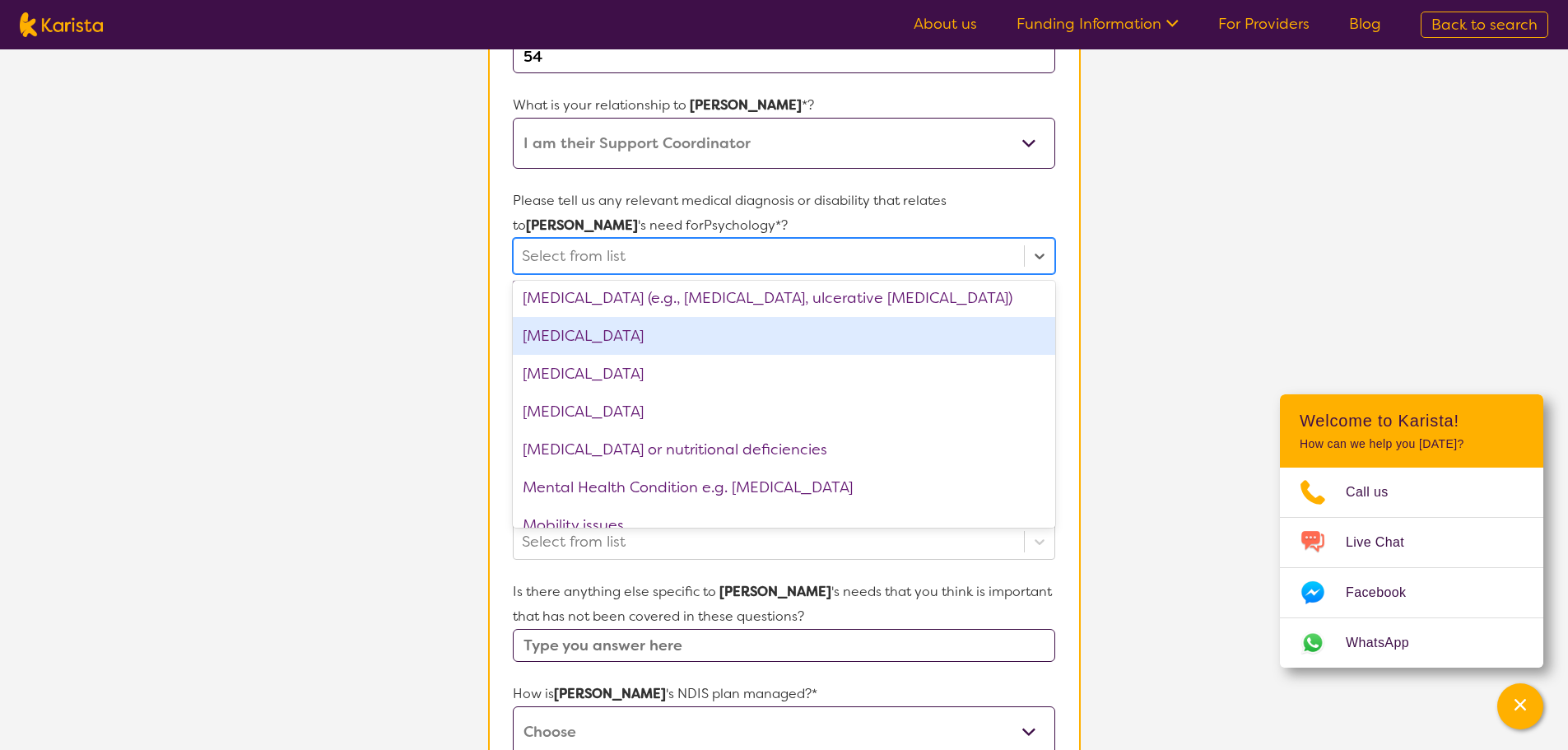
click at [637, 346] on div "[MEDICAL_DATA]" at bounding box center [784, 336] width 542 height 38
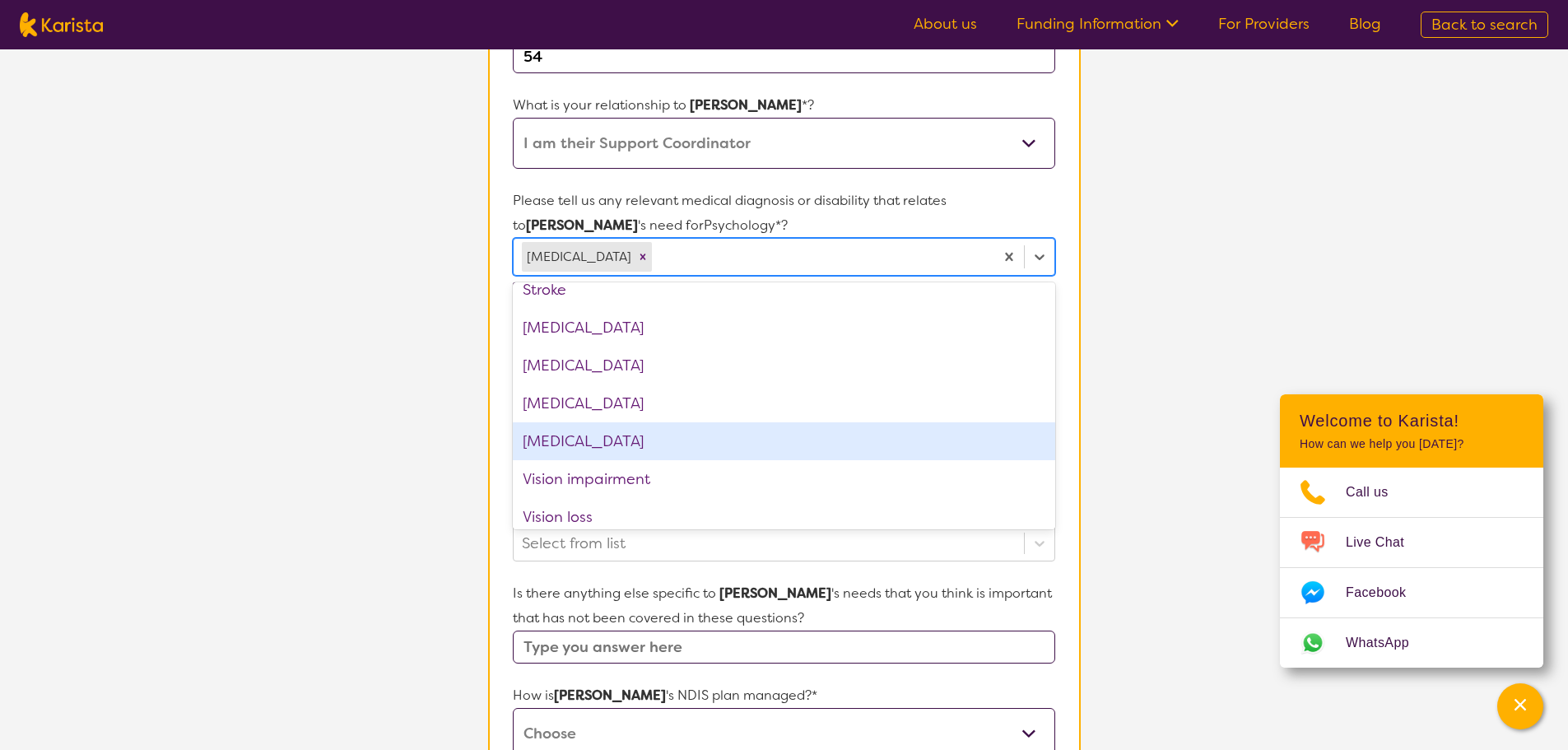
scroll to position [2561, 0]
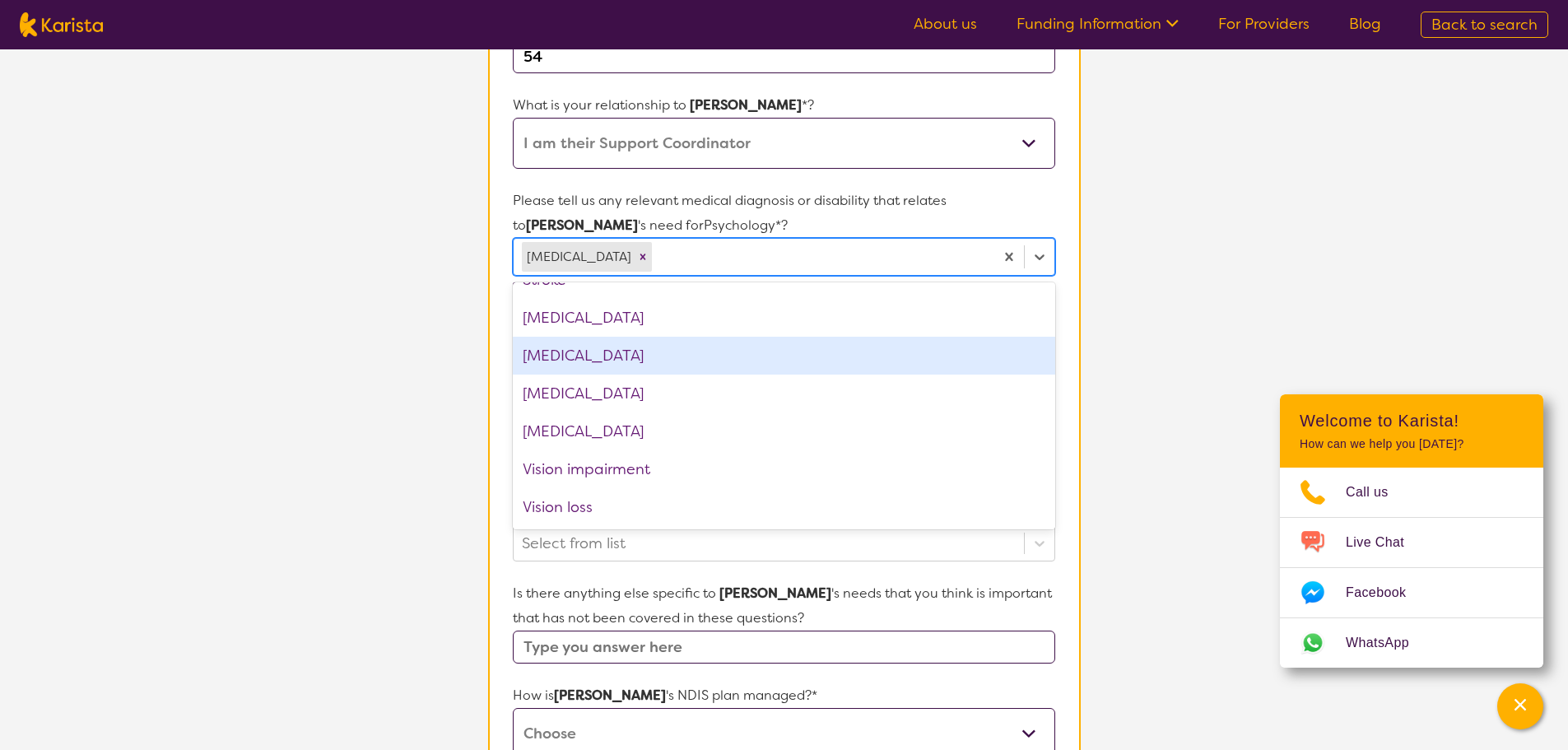
click at [1150, 337] on section "L About You 2 Participant Details 3 Confirmation Participant Details & Service …" at bounding box center [784, 446] width 1568 height 1452
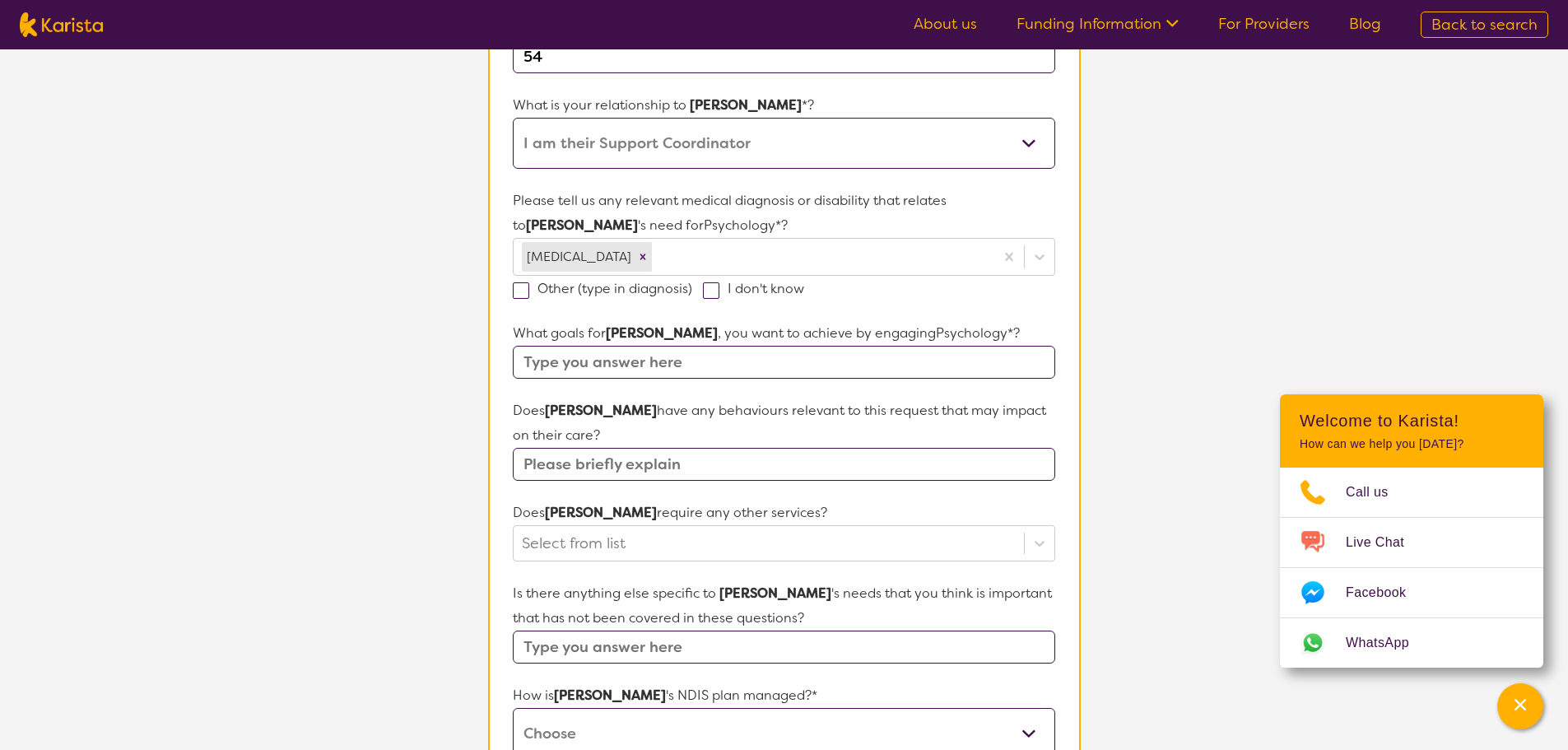
click at [612, 366] on input "text" at bounding box center [784, 362] width 542 height 33
type input "Grief and loss"
click at [546, 465] on input "text" at bounding box center [784, 464] width 542 height 33
click at [711, 457] on input "text" at bounding box center [784, 464] width 542 height 33
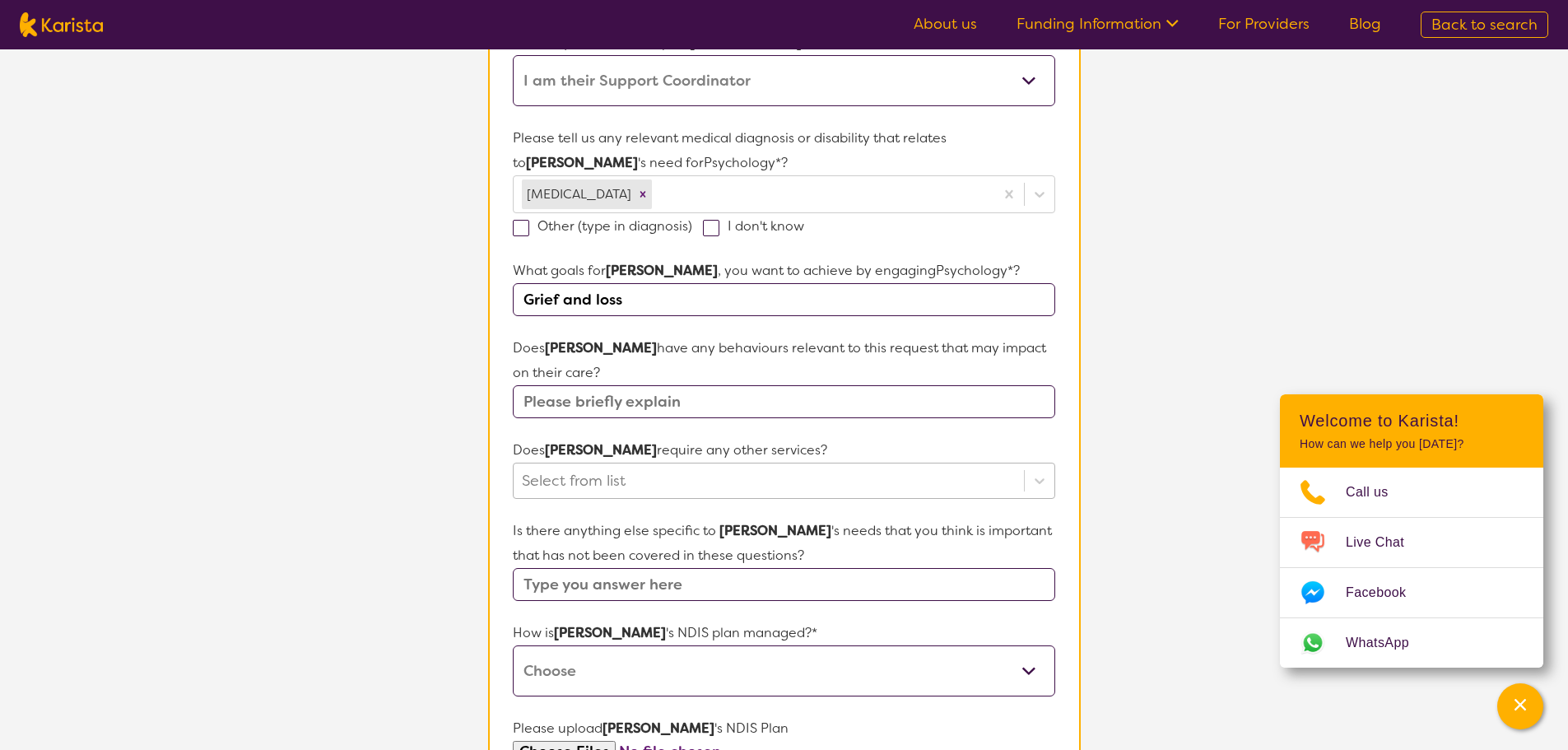
click at [768, 499] on div "Select from list" at bounding box center [784, 481] width 542 height 36
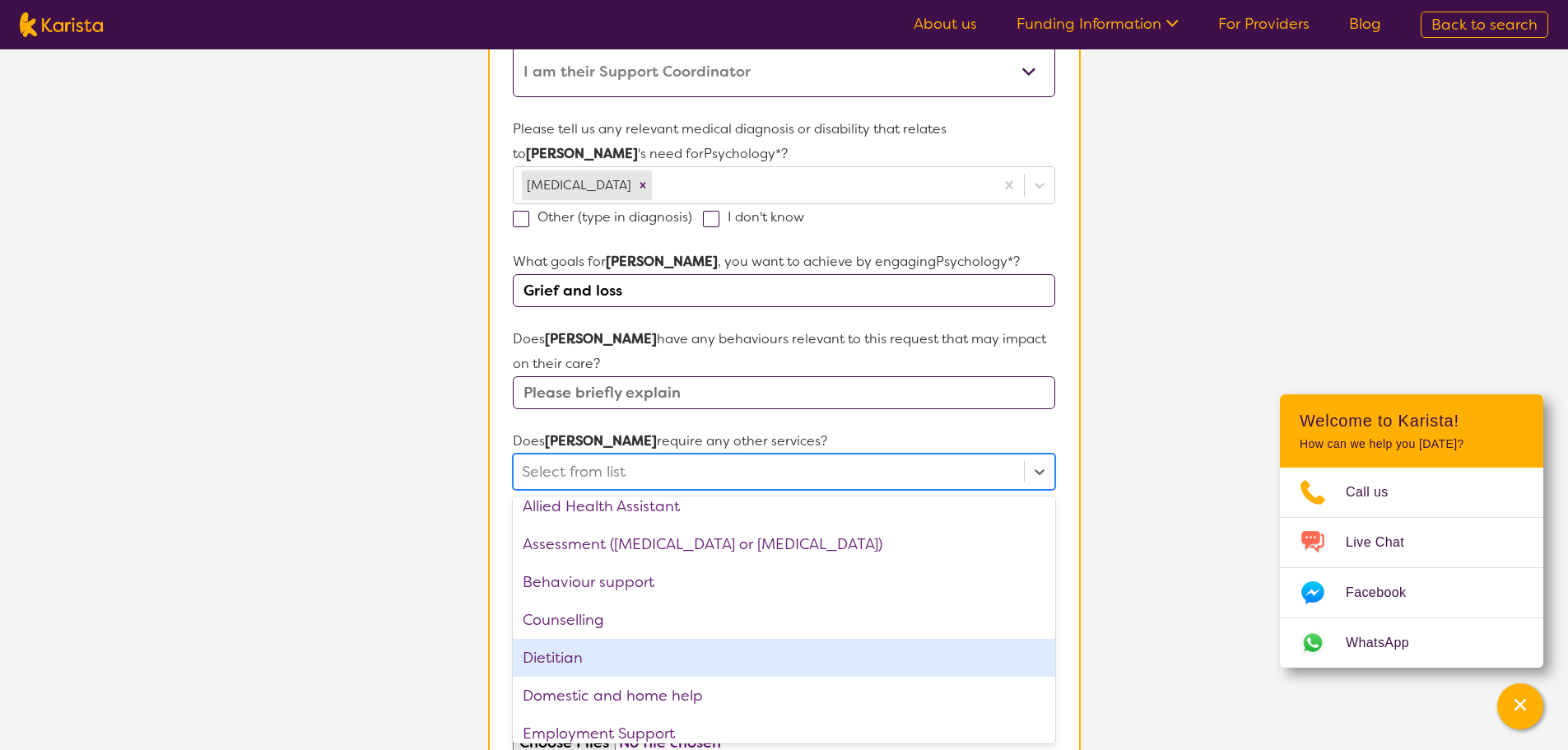
scroll to position [0, 0]
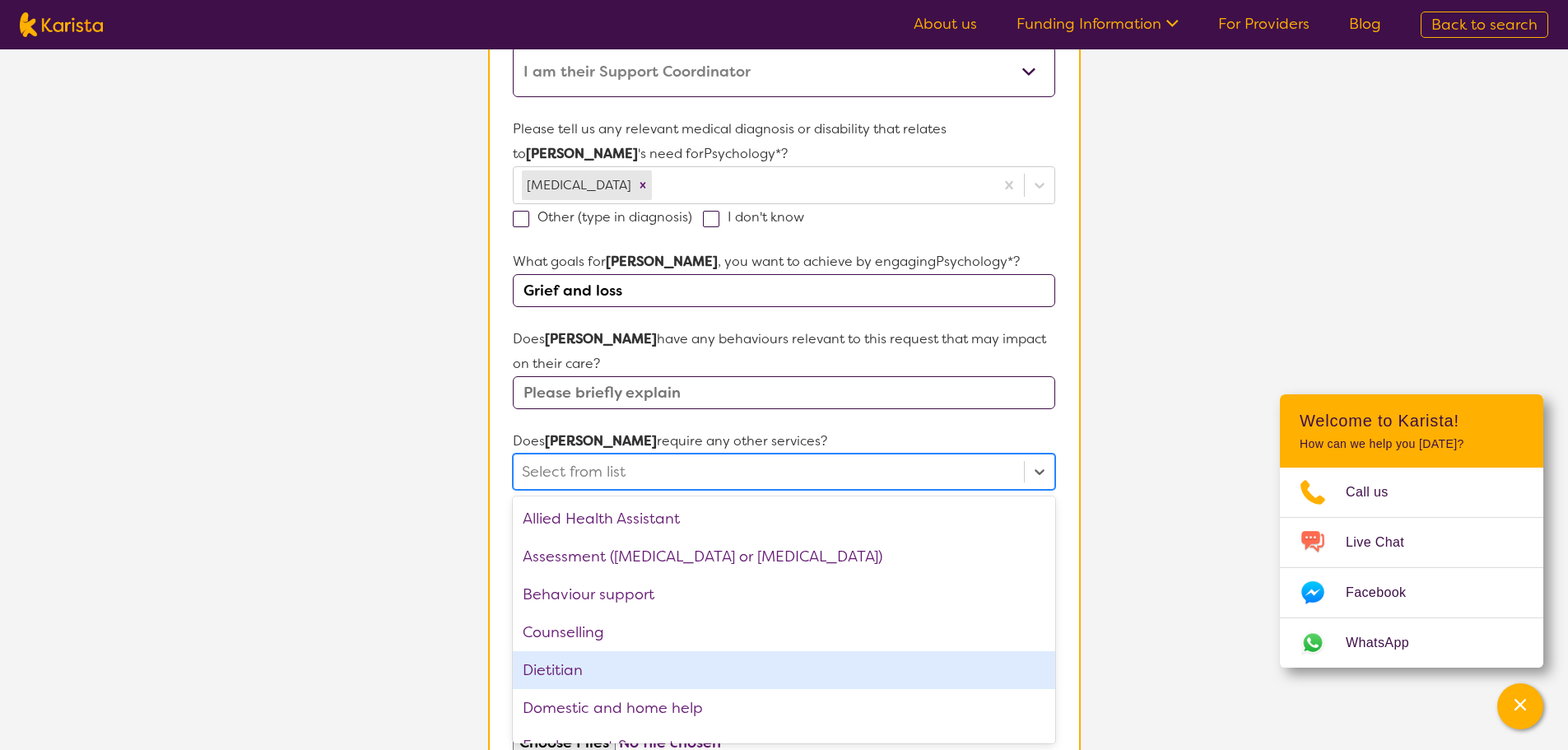
click at [1122, 458] on section "L About You 2 Participant Details 3 Confirmation Participant Details & Service …" at bounding box center [784, 375] width 1568 height 1452
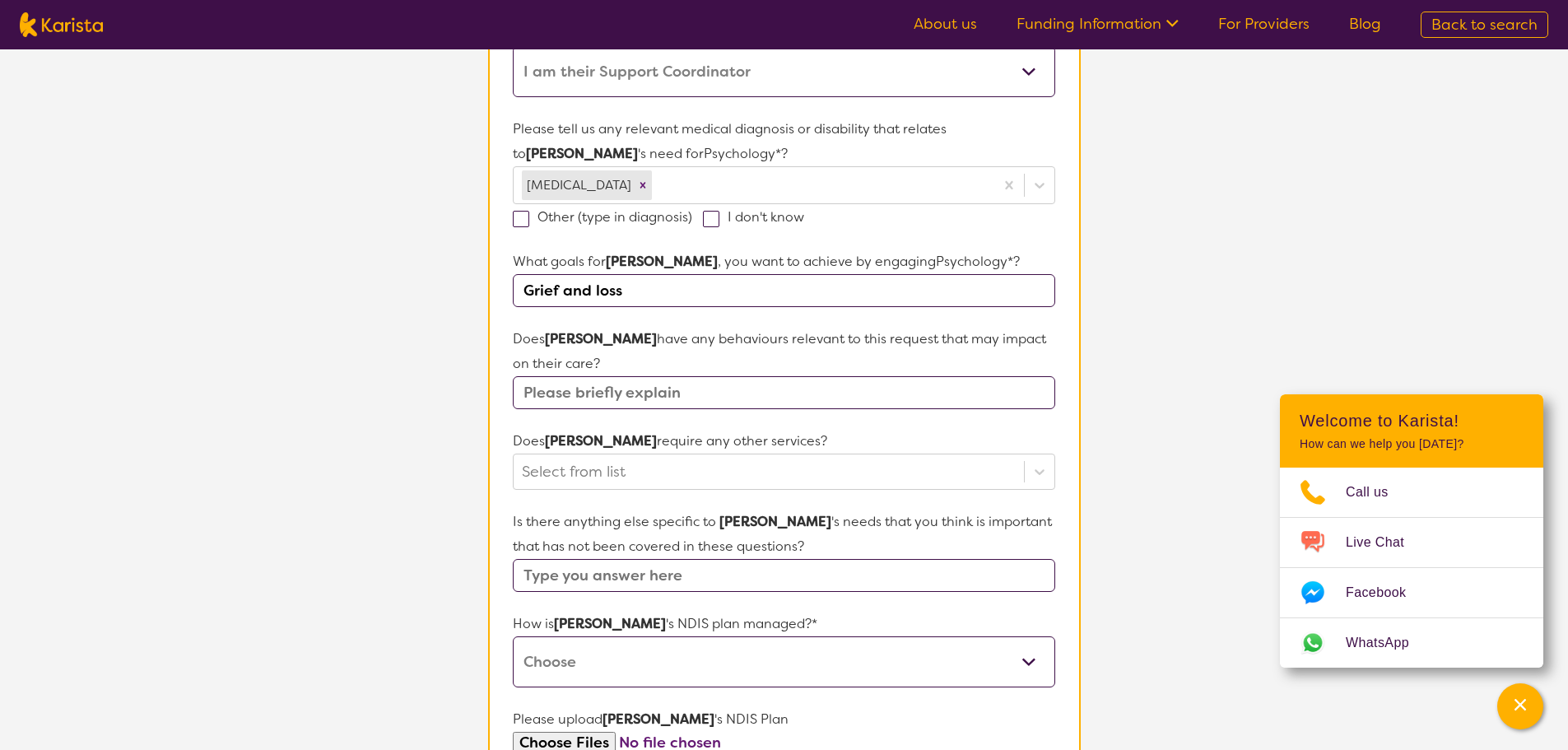
click at [652, 575] on input "text" at bounding box center [784, 575] width 542 height 33
click at [626, 279] on input "Grief and loss" at bounding box center [784, 291] width 542 height 33
click at [732, 487] on div "Select from list" at bounding box center [768, 472] width 510 height 35
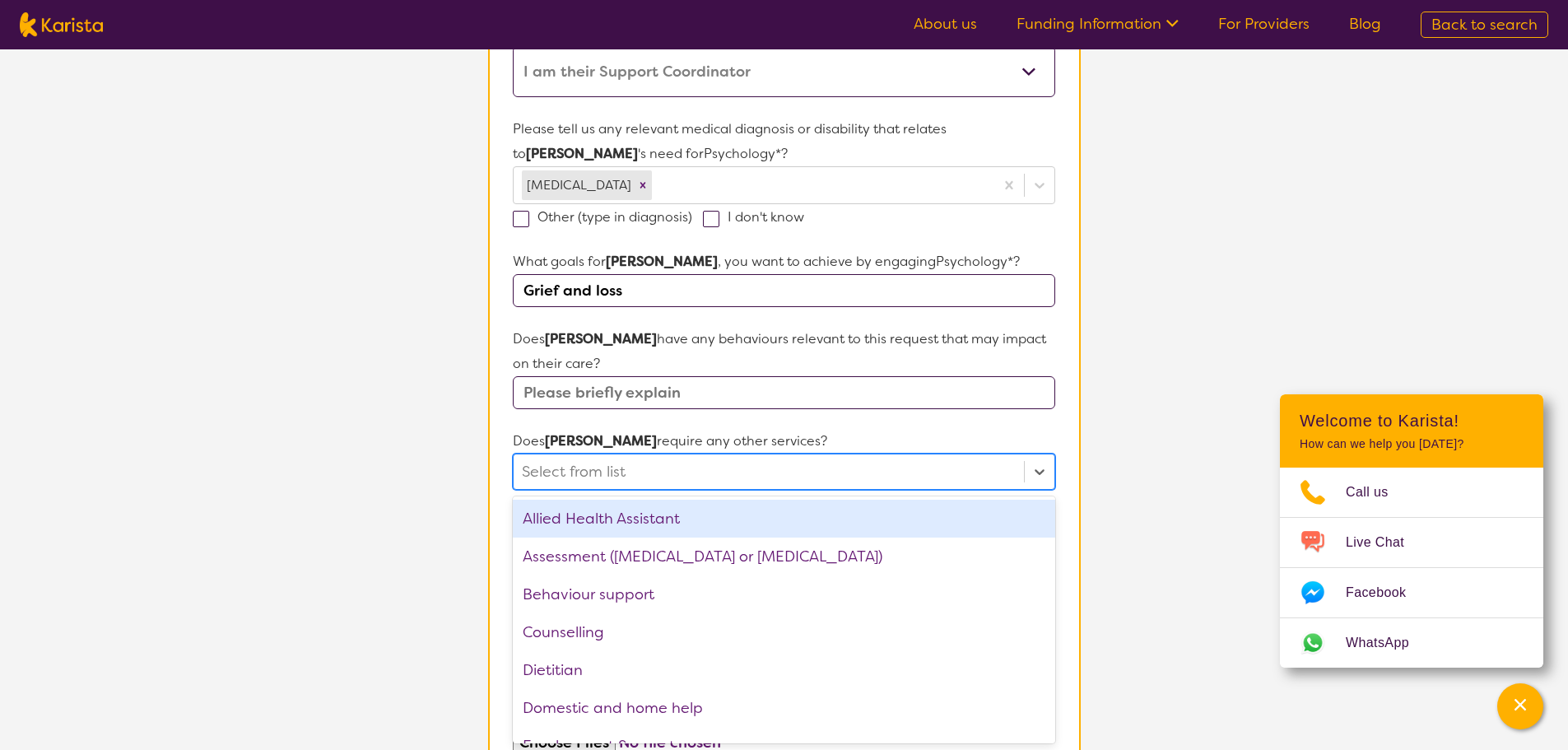
click at [732, 483] on div at bounding box center [768, 472] width 493 height 28
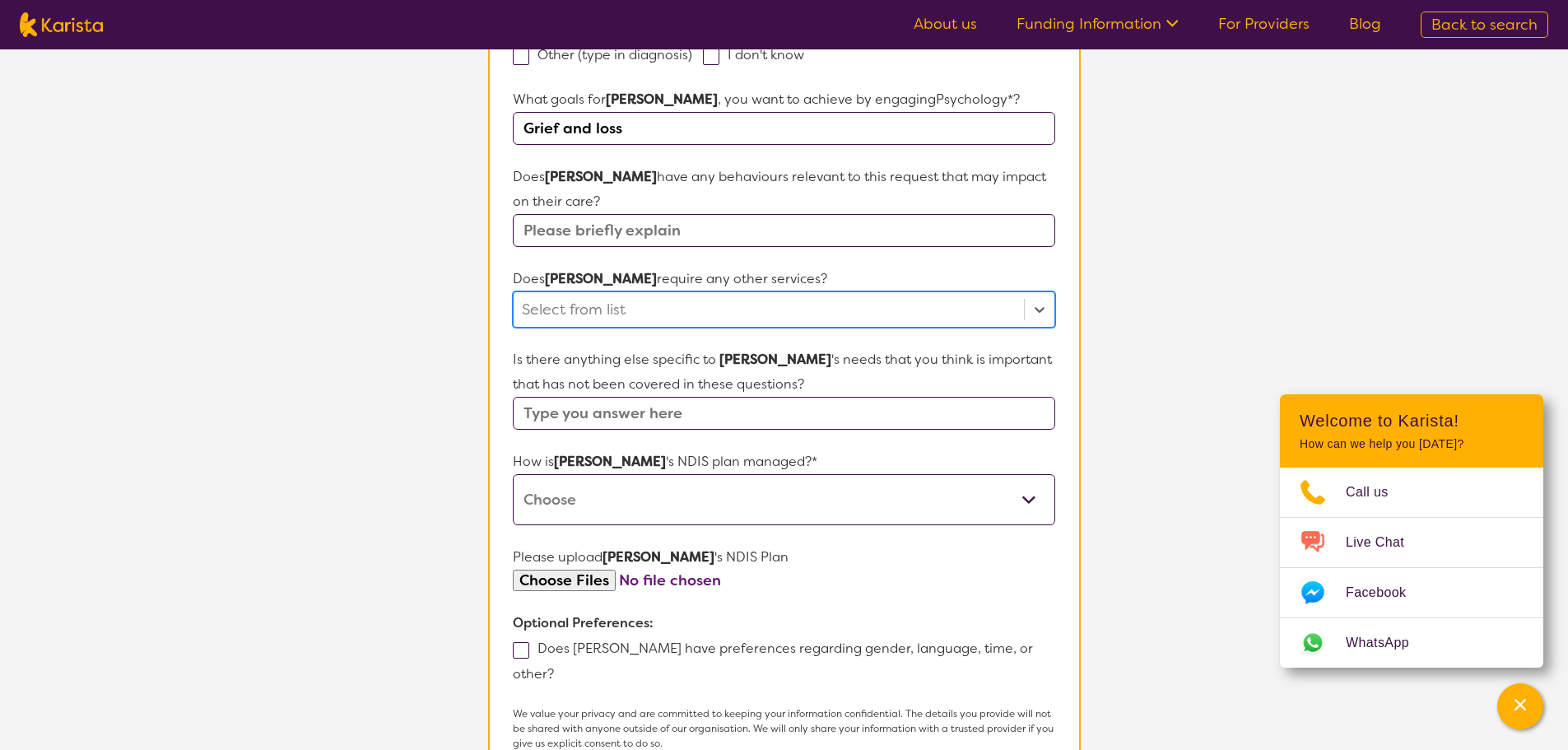
scroll to position [566, 0]
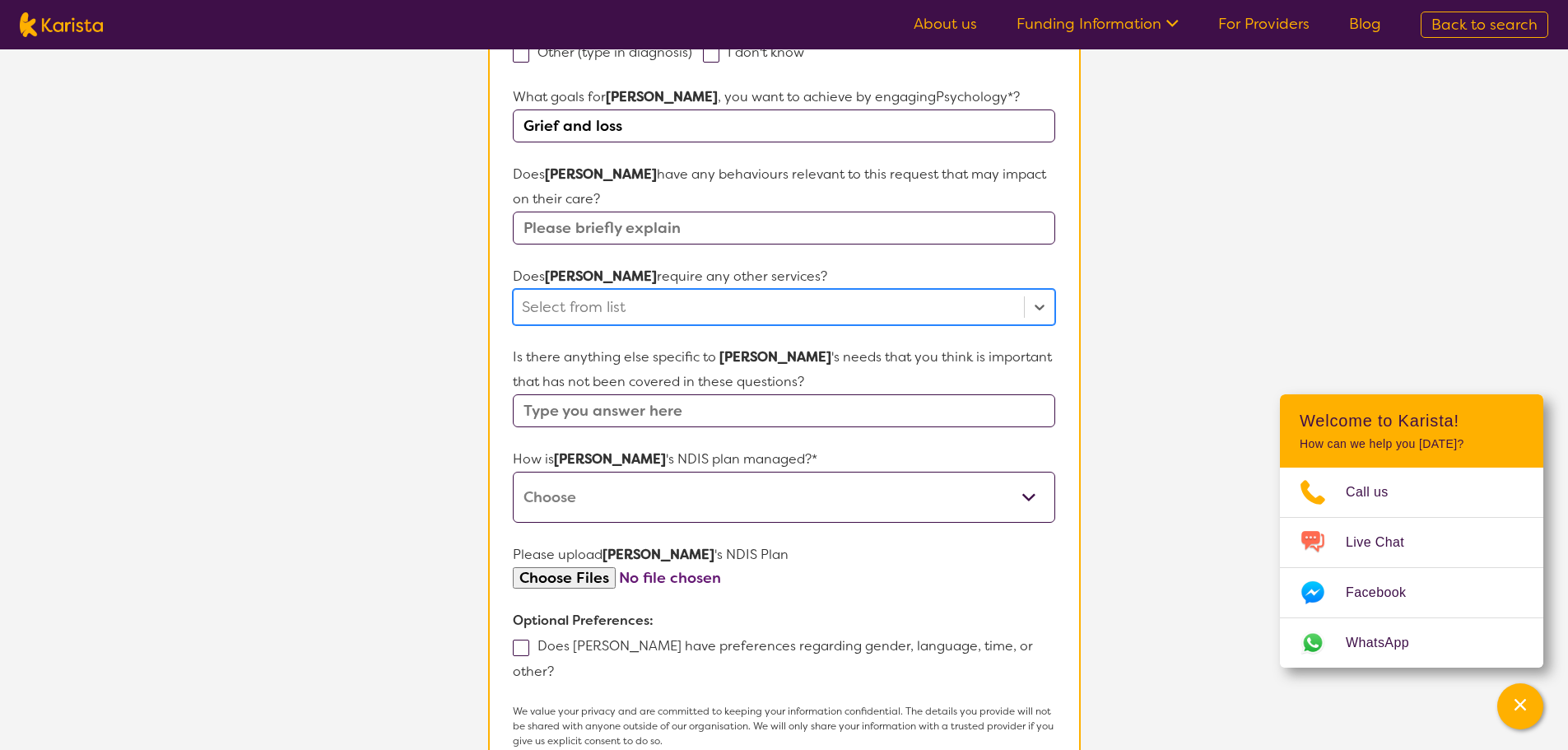
click at [618, 405] on input "text" at bounding box center [784, 411] width 542 height 33
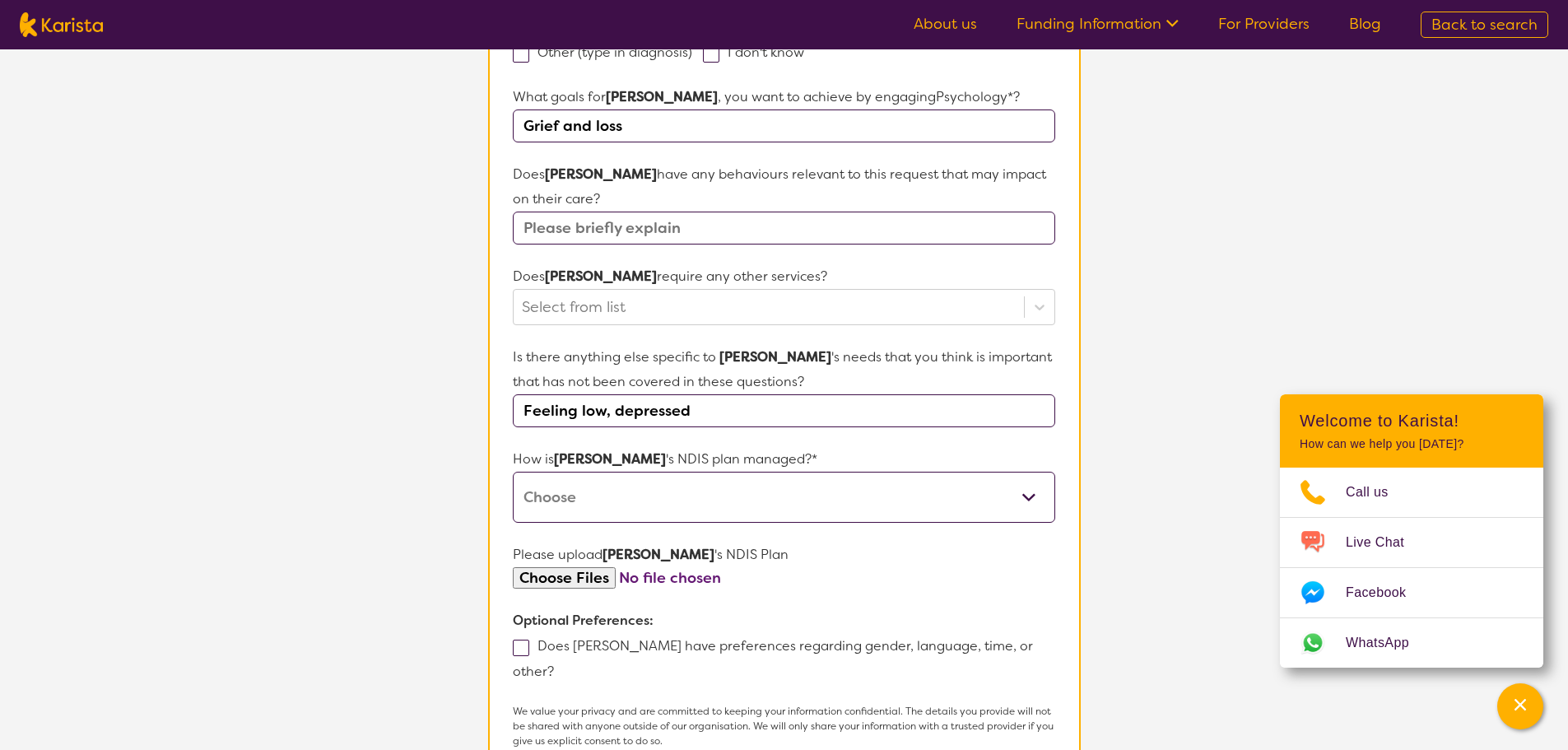
type input "Feeling low, depressed"
click at [676, 507] on select "Self-managed NDIS plan Managed by a registered plan management provider (not th…" at bounding box center [784, 497] width 542 height 51
select select "Agency Managed"
click at [513, 472] on select "Self-managed NDIS plan Managed by a registered plan management provider (not th…" at bounding box center [784, 497] width 542 height 51
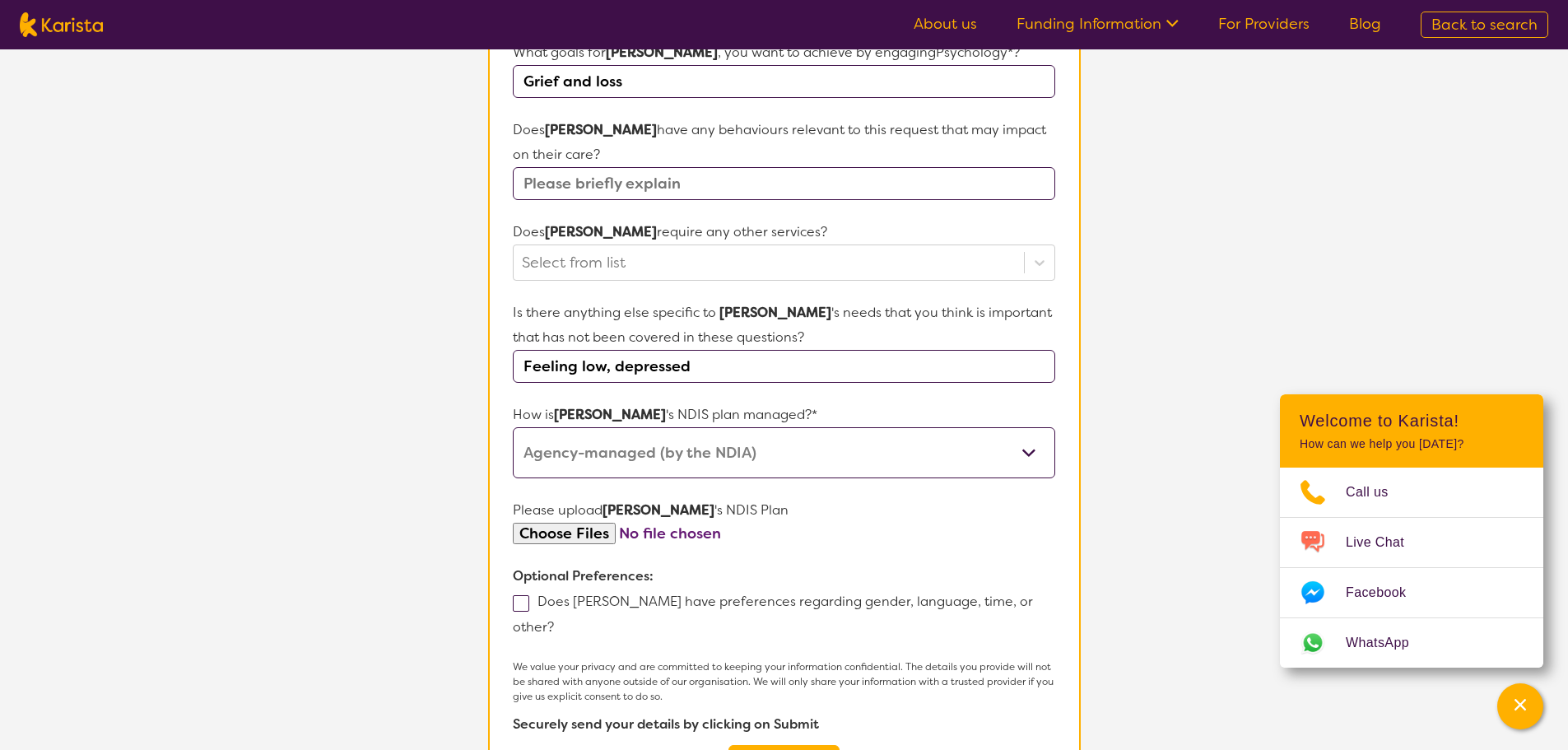
scroll to position [648, 0]
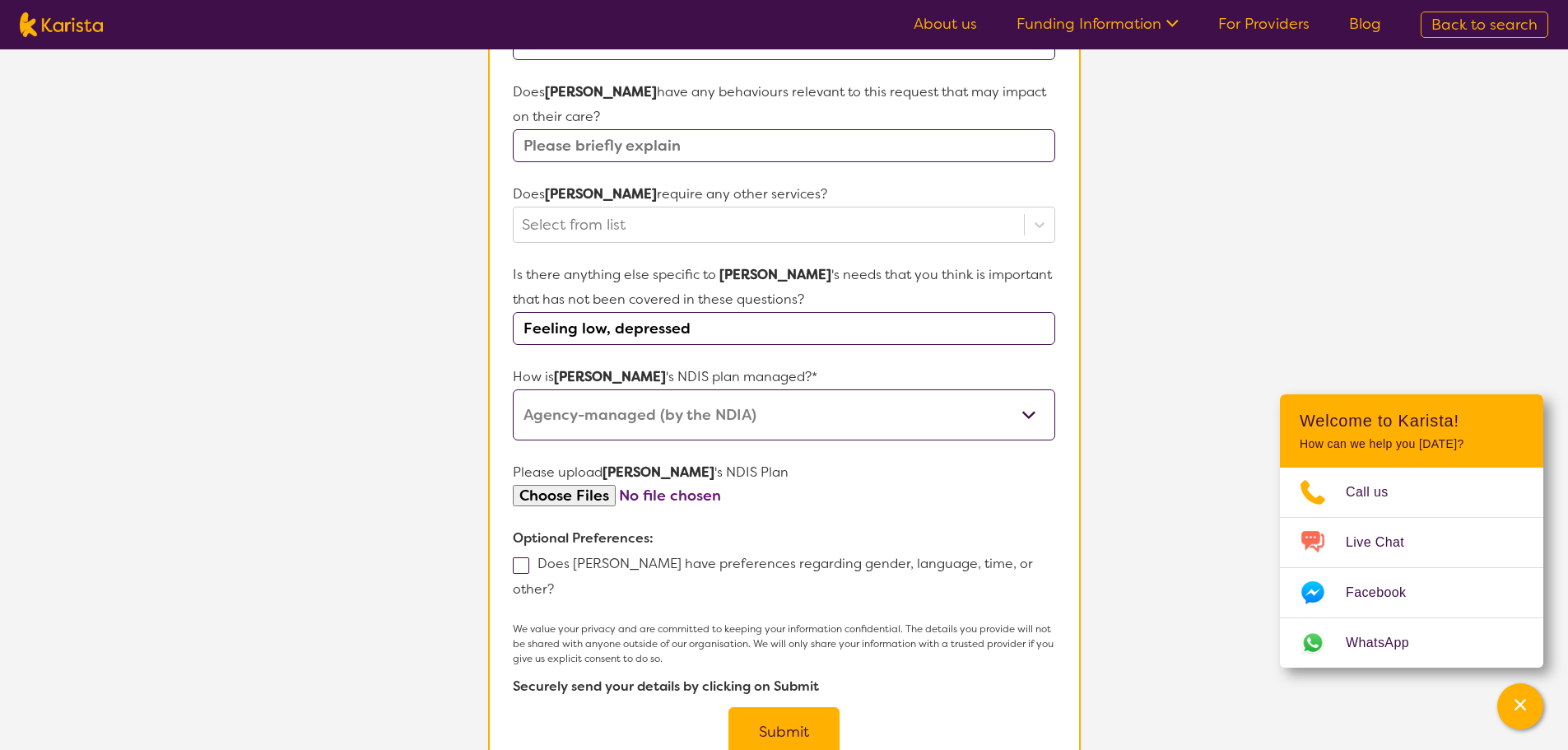
click at [525, 559] on span at bounding box center [521, 566] width 16 height 16
click at [554, 583] on input "Does [PERSON_NAME] have preferences regarding gender, language, time, or other?" at bounding box center [559, 588] width 11 height 11
checkbox input "true"
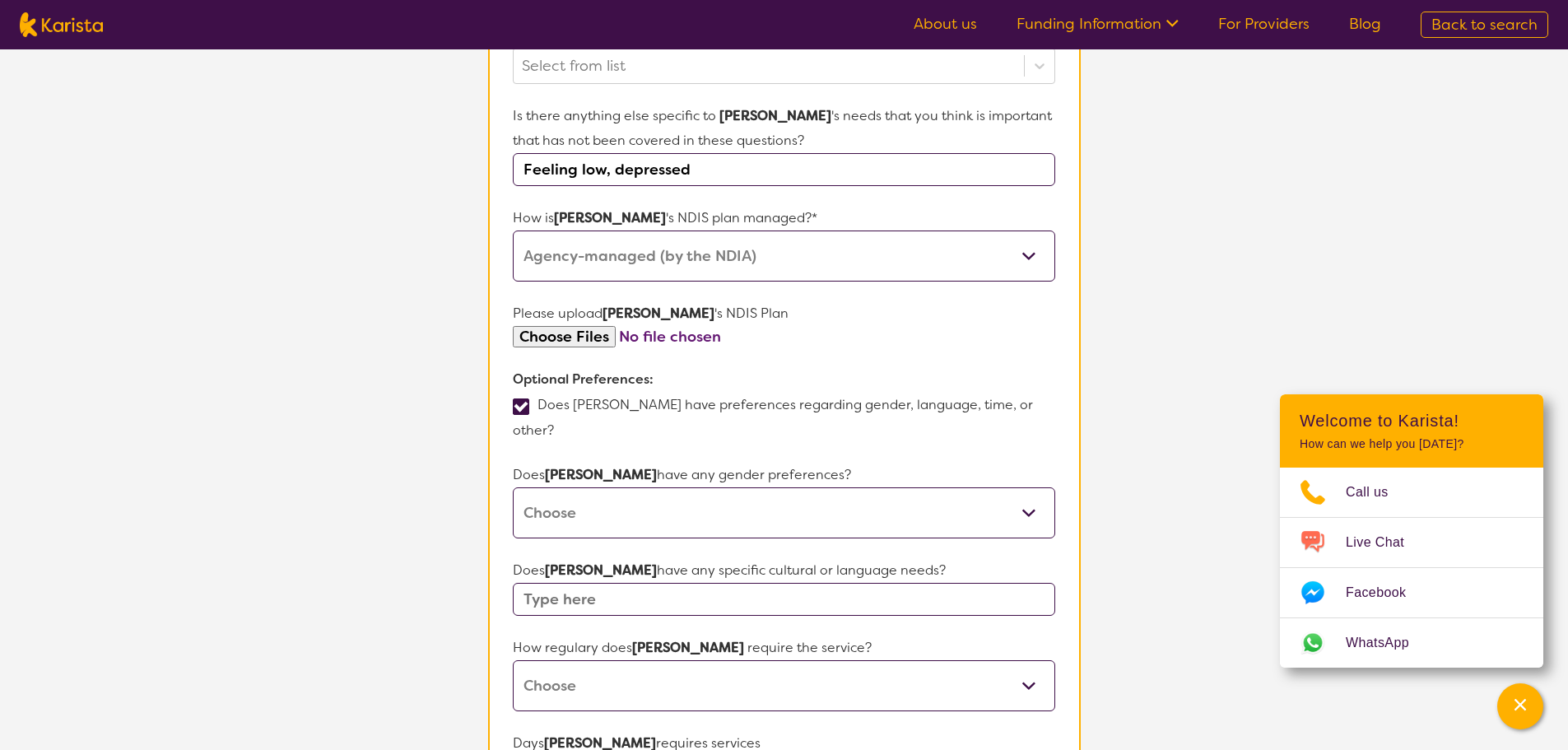
scroll to position [813, 0]
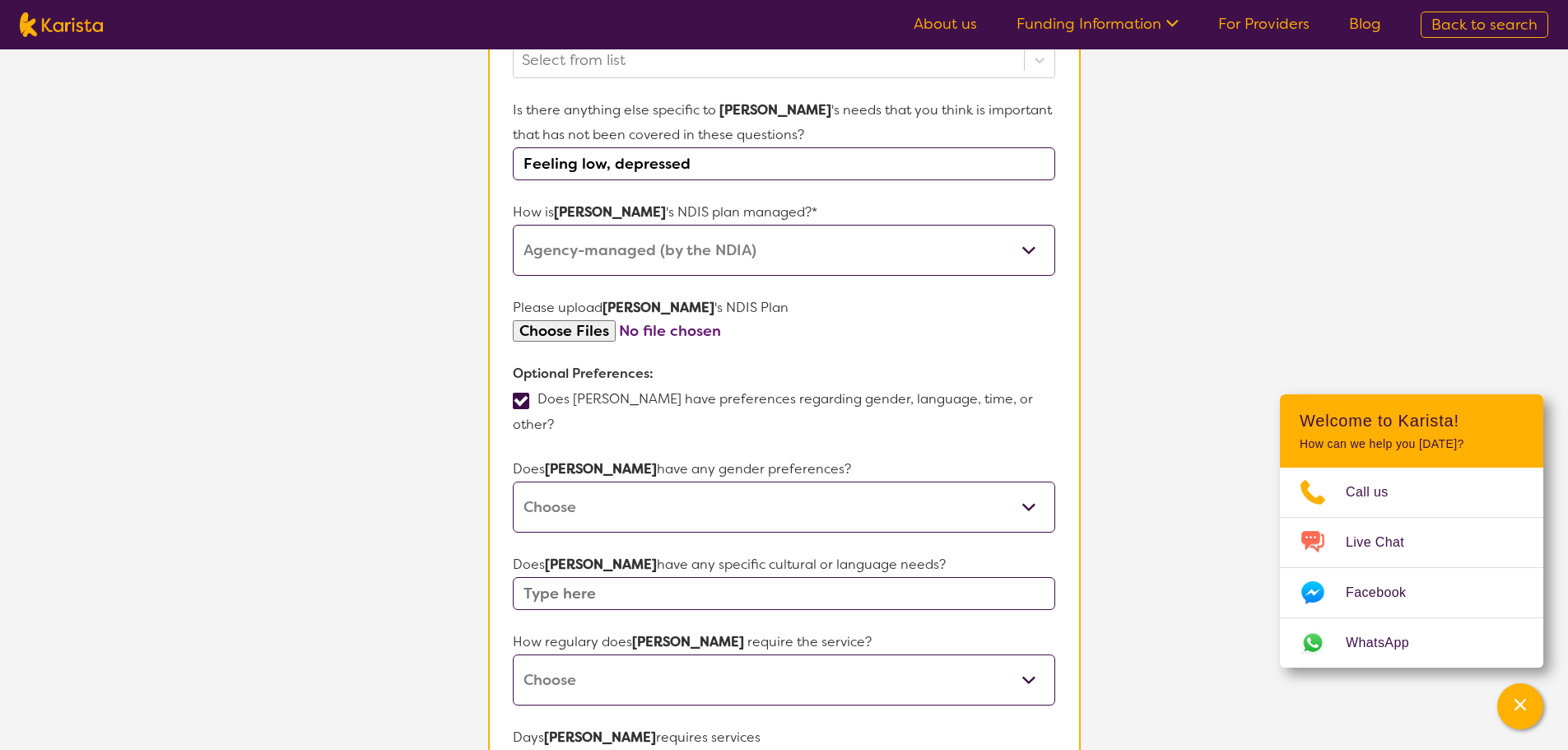
click at [718, 490] on select "[DEMOGRAPHIC_DATA] [DEMOGRAPHIC_DATA] Other No Preference" at bounding box center [784, 507] width 542 height 51
select select "No preference"
click at [513, 482] on select "[DEMOGRAPHIC_DATA] [DEMOGRAPHIC_DATA] Other No Preference" at bounding box center [784, 507] width 542 height 51
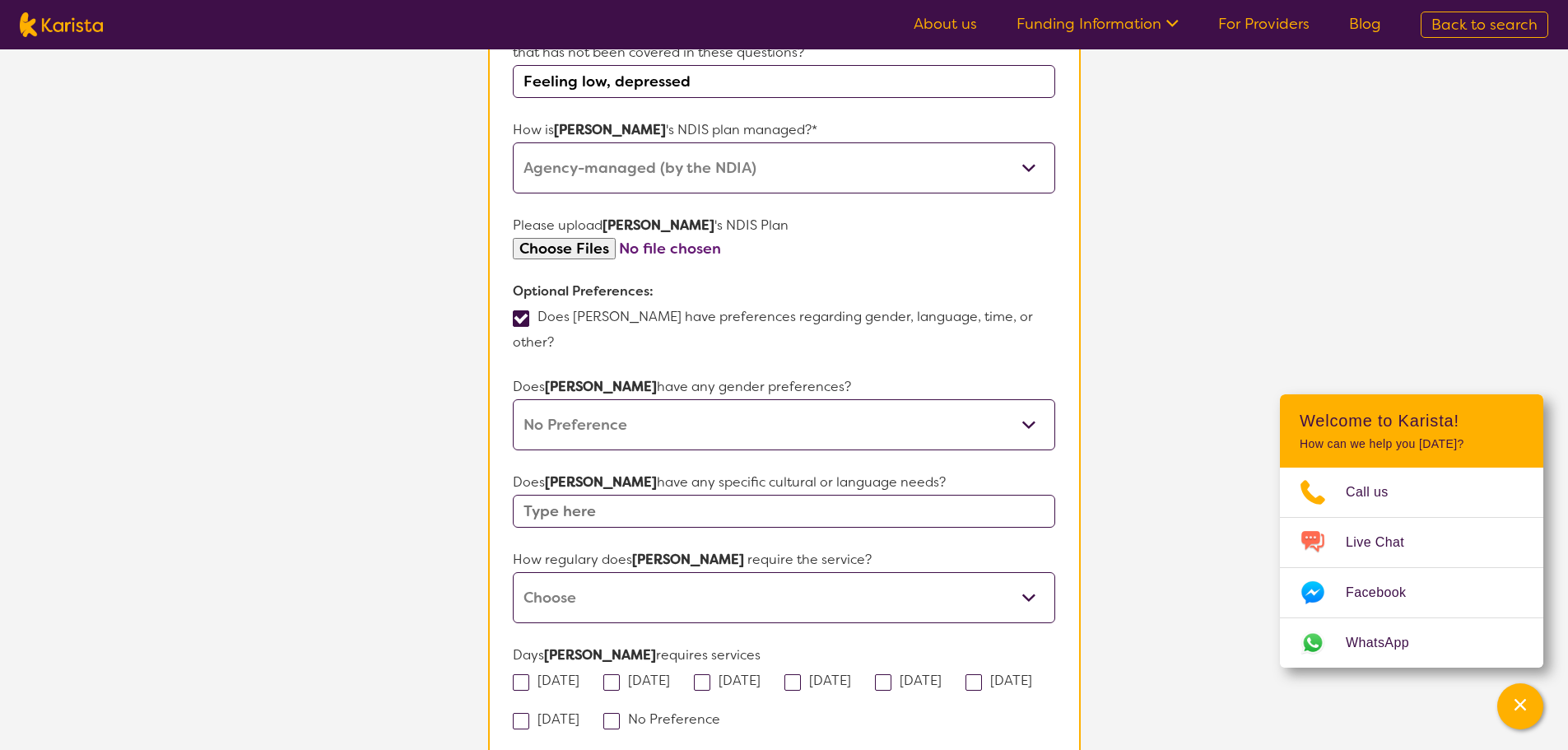
click at [710, 495] on input "text" at bounding box center [784, 511] width 542 height 33
type input "n/a"
click at [711, 674] on span at bounding box center [702, 682] width 16 height 16
click at [761, 674] on input "[DATE]" at bounding box center [766, 679] width 11 height 11
checkbox input "true"
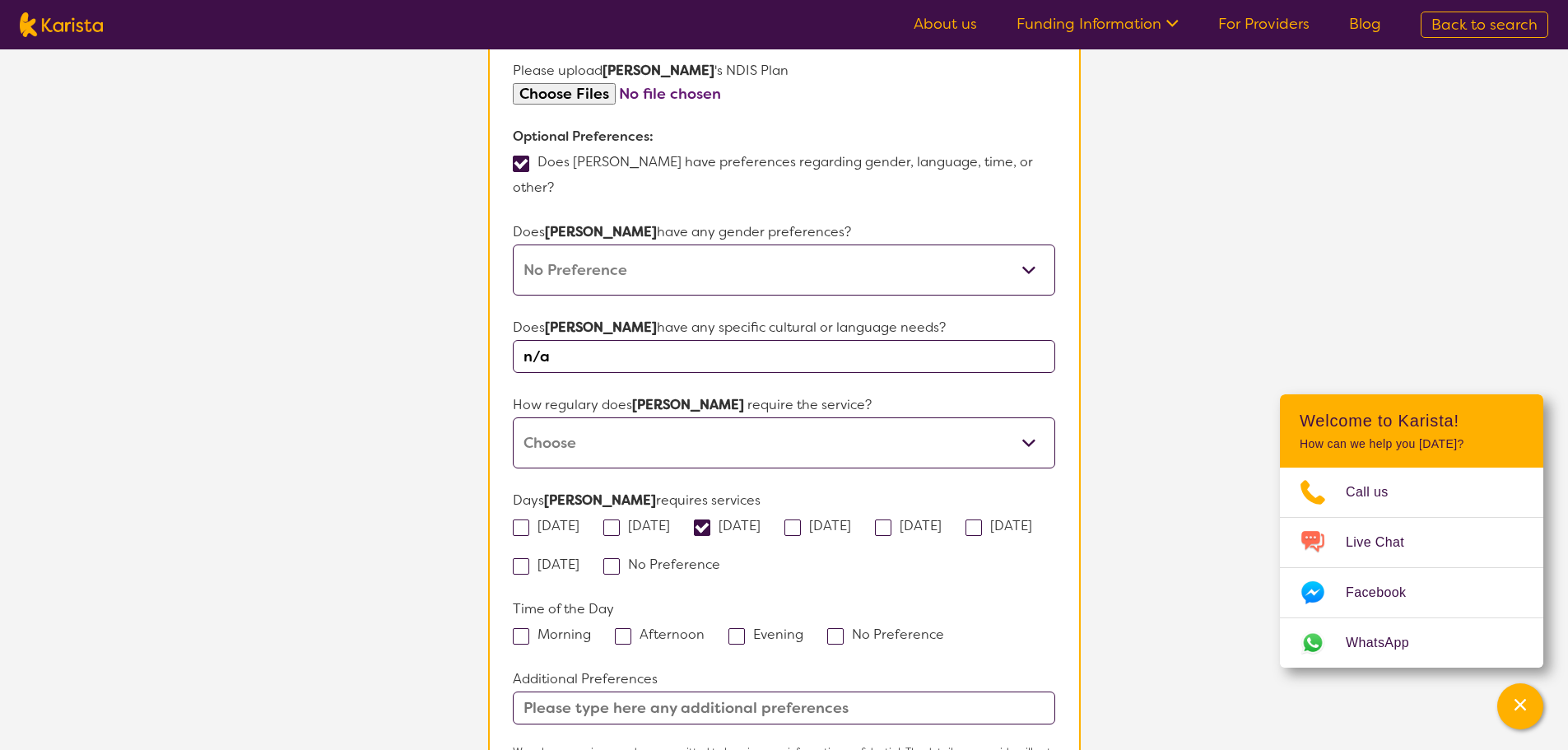
scroll to position [1059, 0]
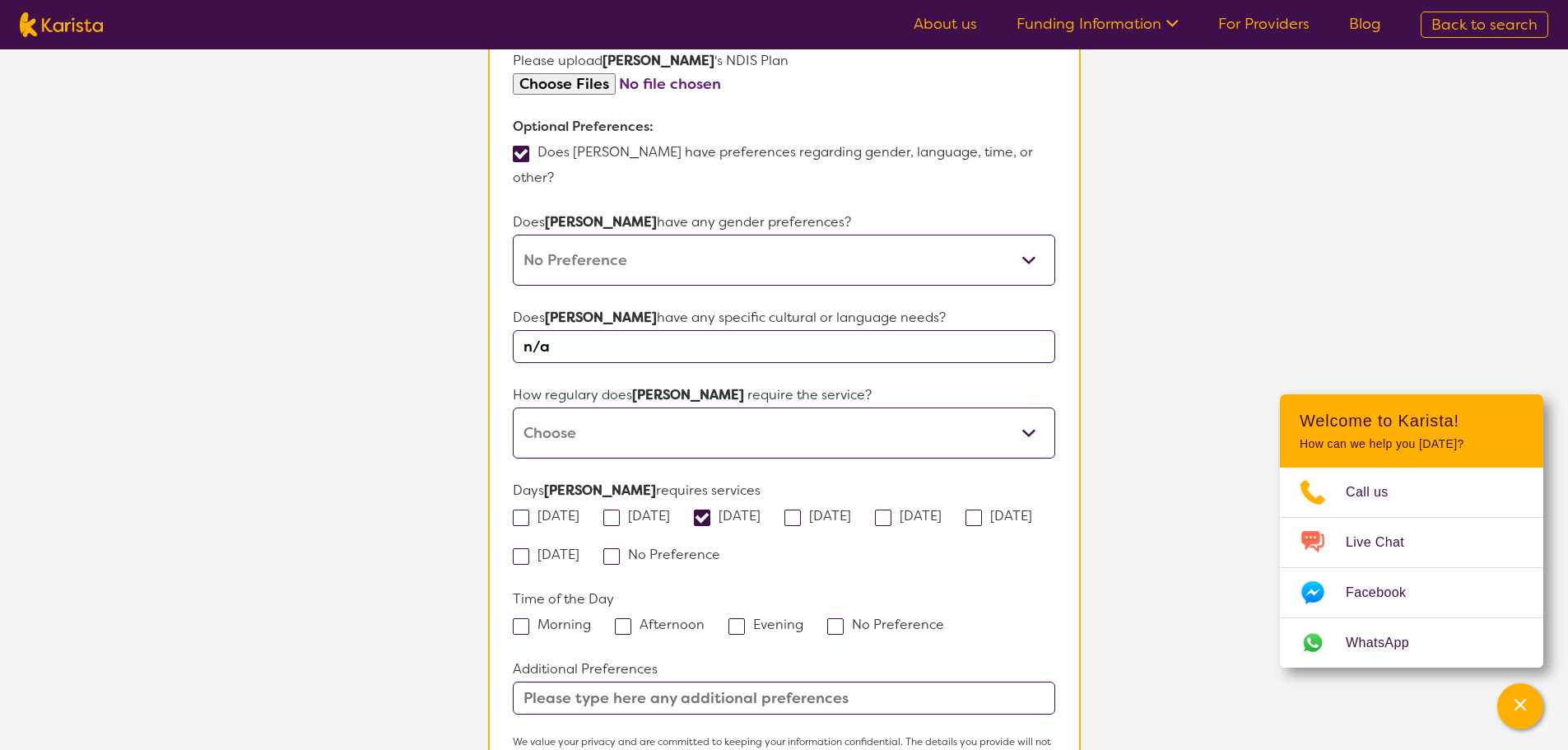
click at [526, 618] on span at bounding box center [521, 627] width 16 height 16
click at [591, 618] on input "Morning" at bounding box center [596, 623] width 11 height 11
checkbox input "true"
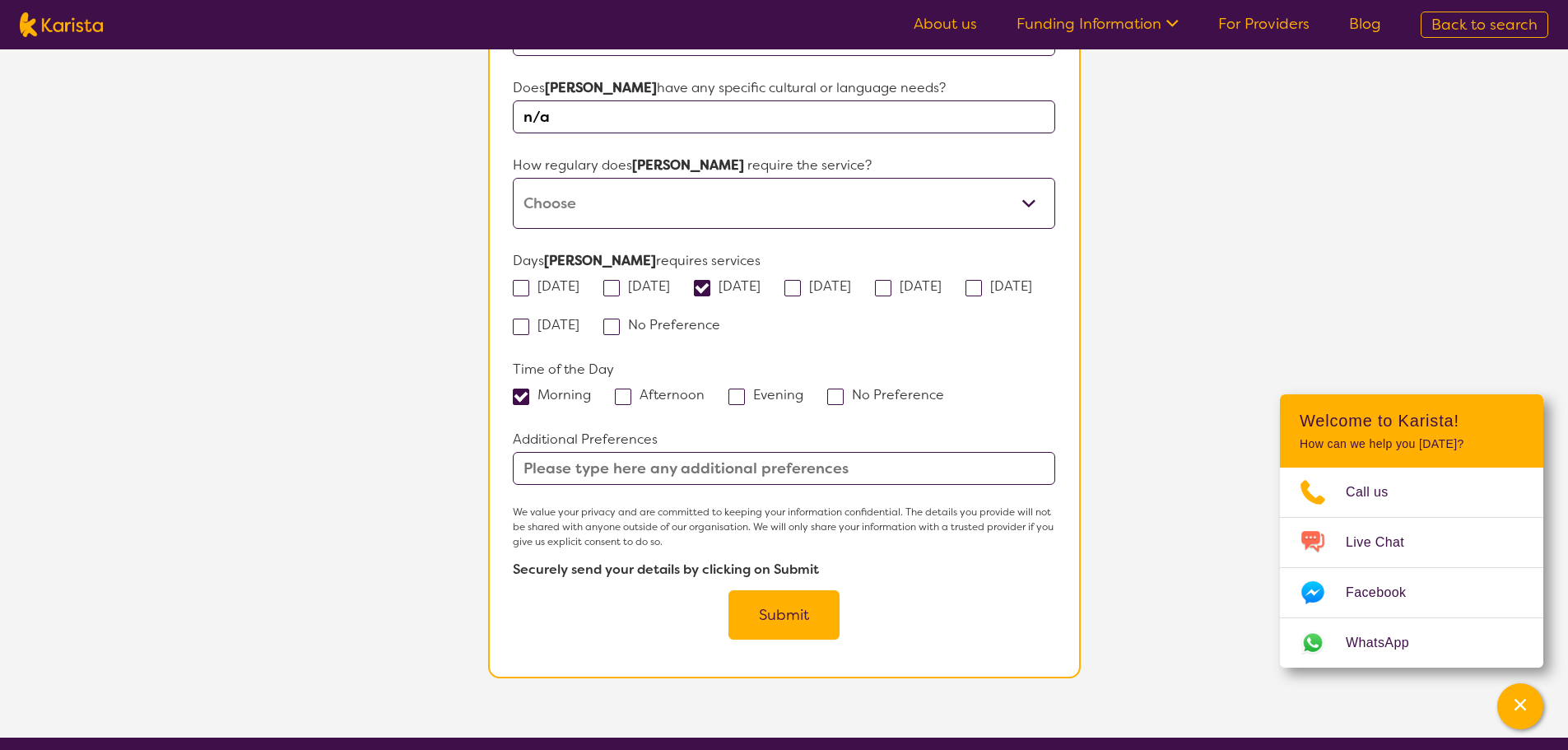
scroll to position [1306, 0]
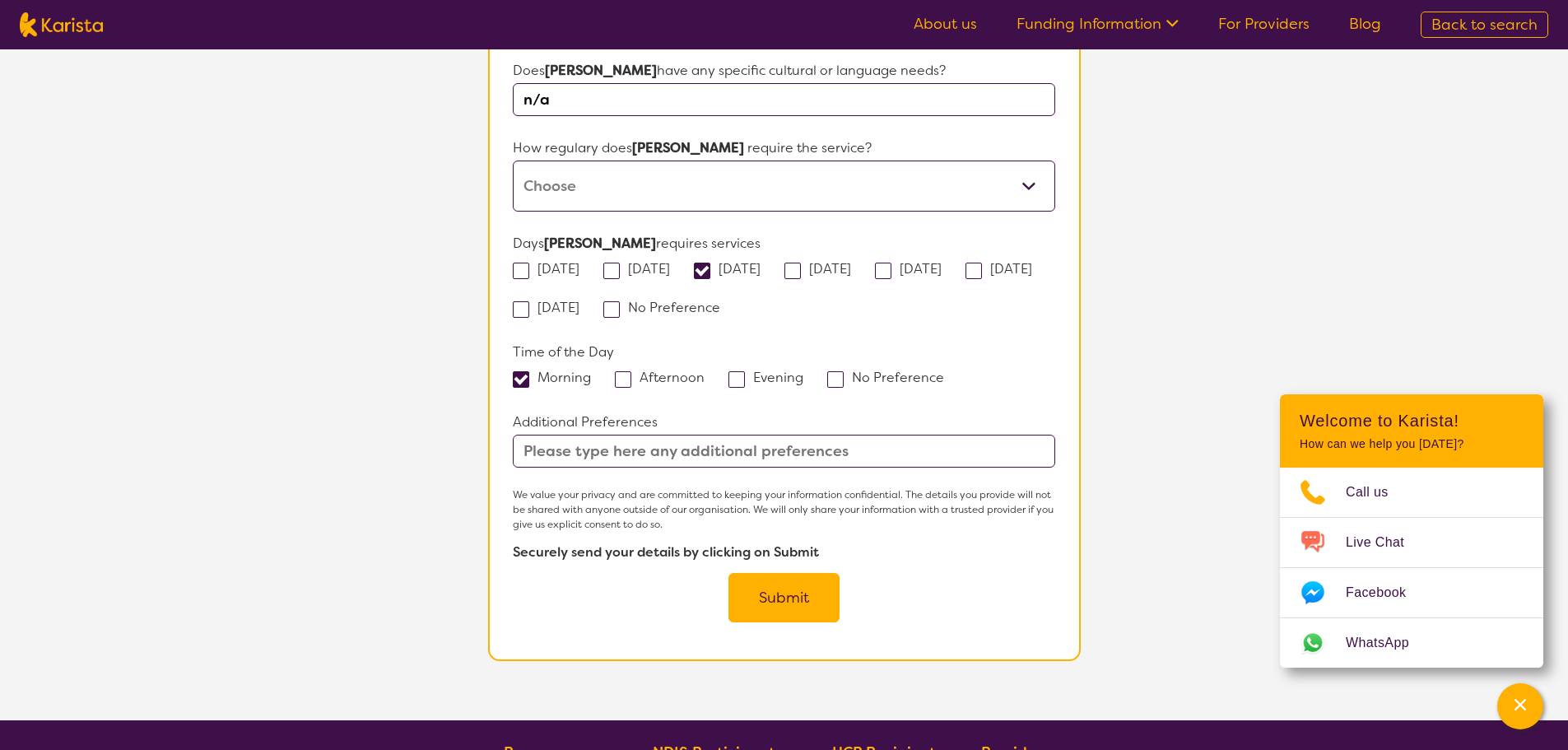
click at [798, 576] on button "Submit" at bounding box center [784, 598] width 111 height 49
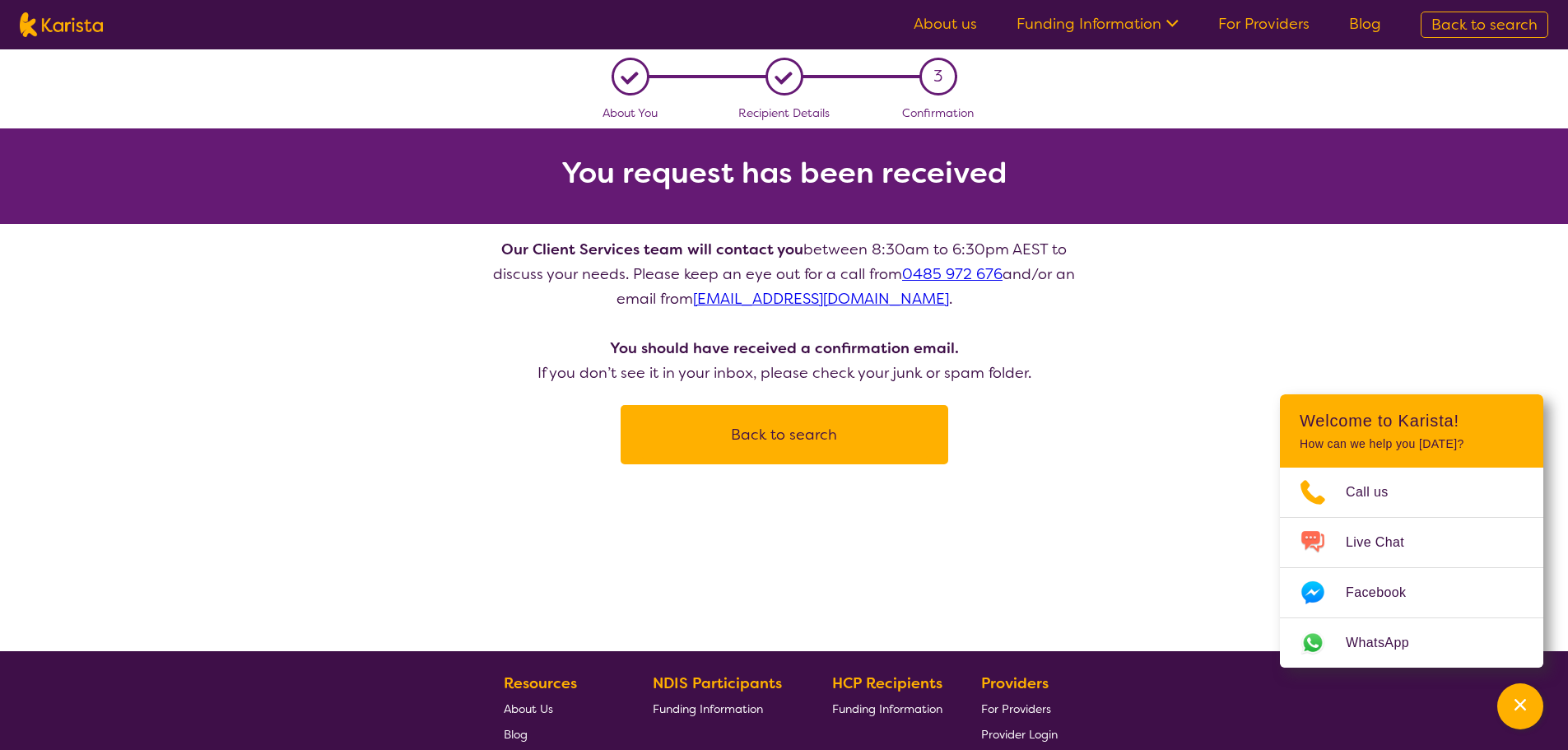
click at [814, 426] on button "Back to search" at bounding box center [785, 435] width 288 height 49
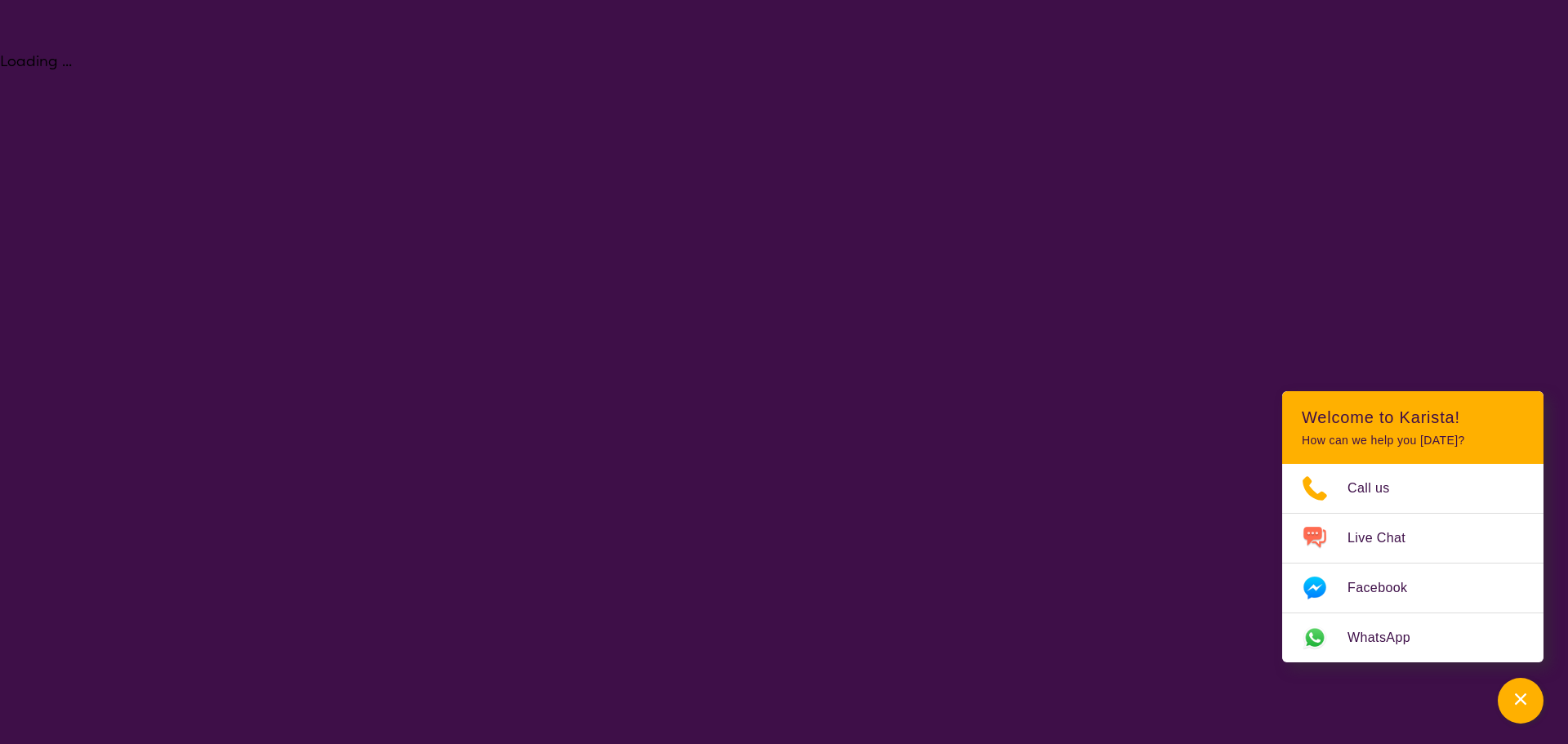
select select "Psychology"
select select "AD"
select select "NDIS"
select select "Psychology"
select select "AD"
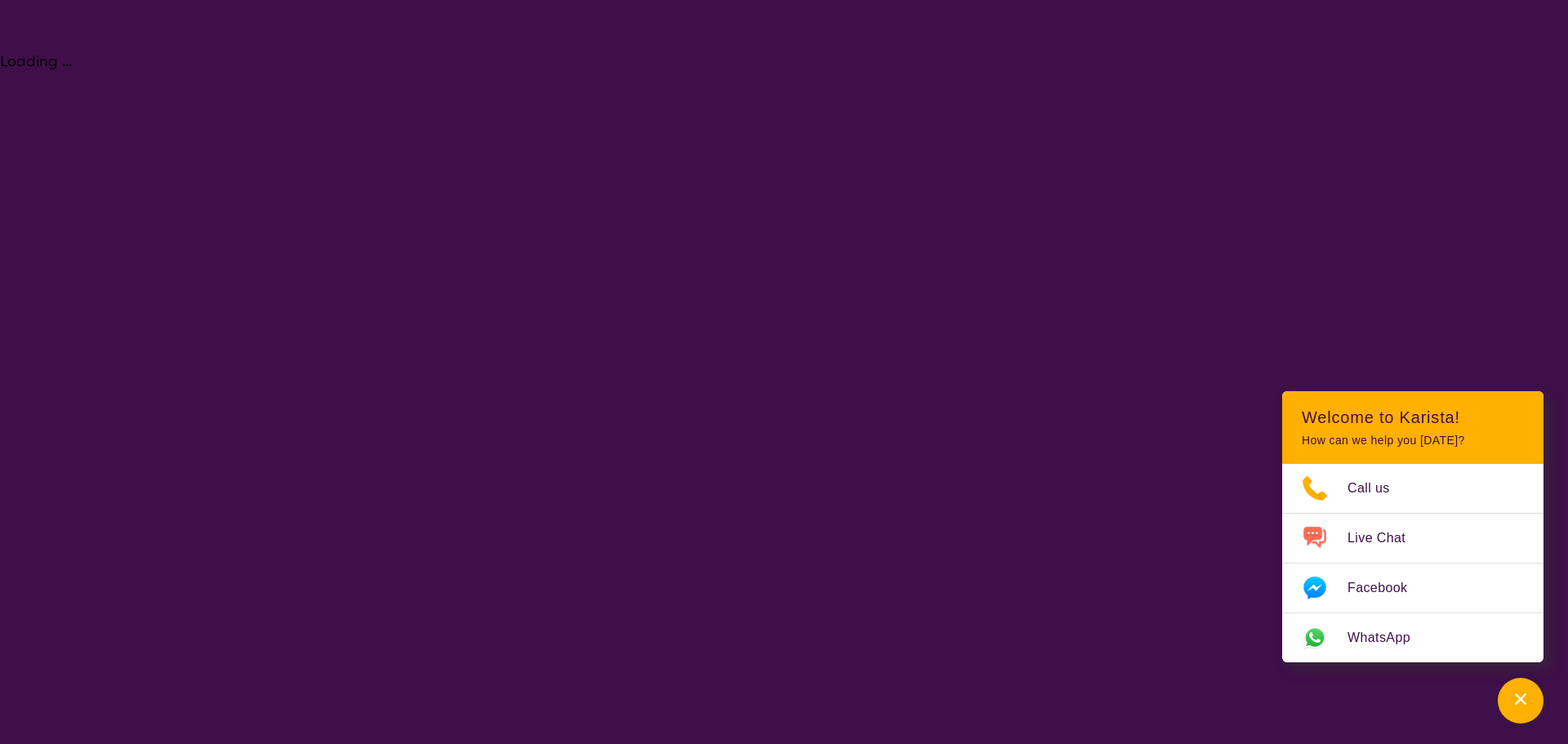
select select "NDIS"
